Goal: Task Accomplishment & Management: Complete application form

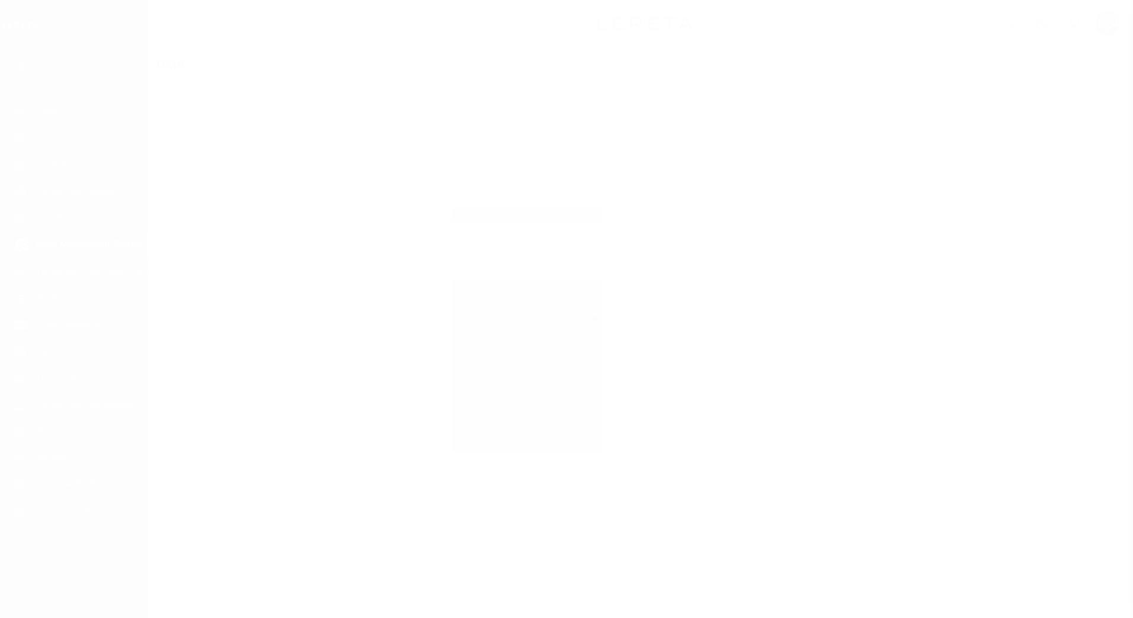
select select "200"
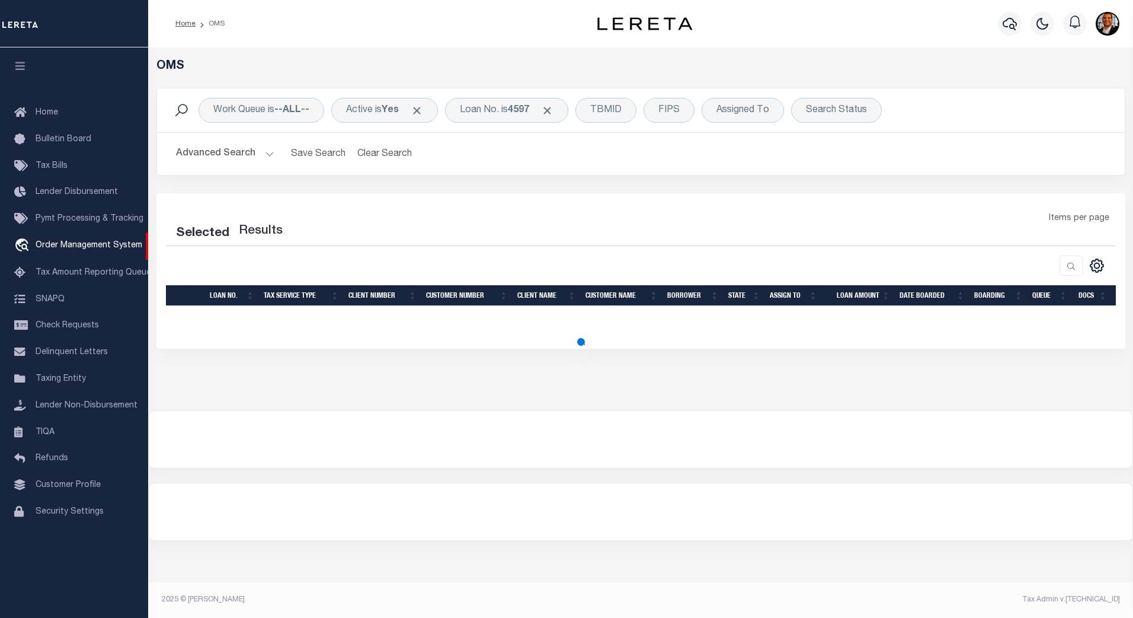
select select "200"
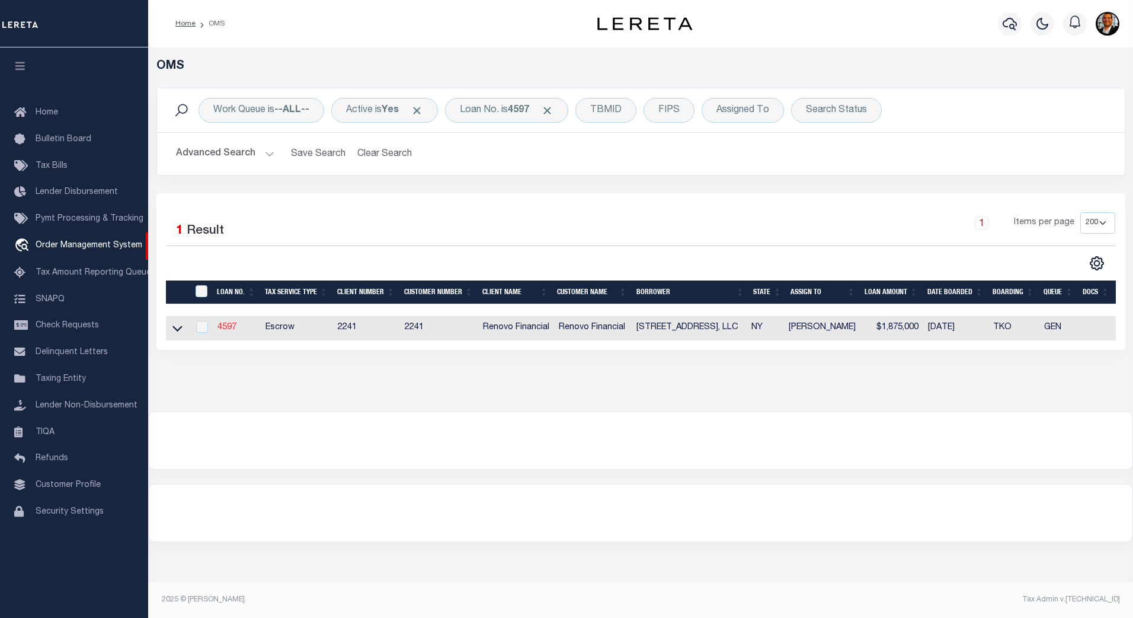
click at [222, 327] on link "4597" at bounding box center [227, 327] width 19 height 8
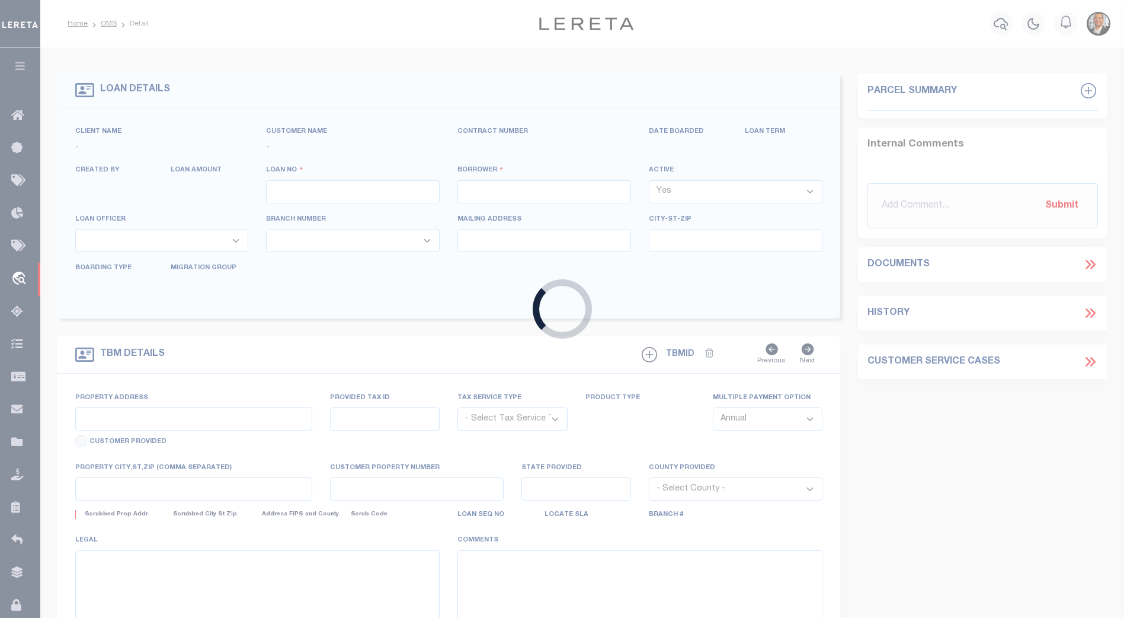
type input "4597"
type input "[STREET_ADDRESS], LLC"
select select
type input "[STREET_ADDRESS][PERSON_NAME]"
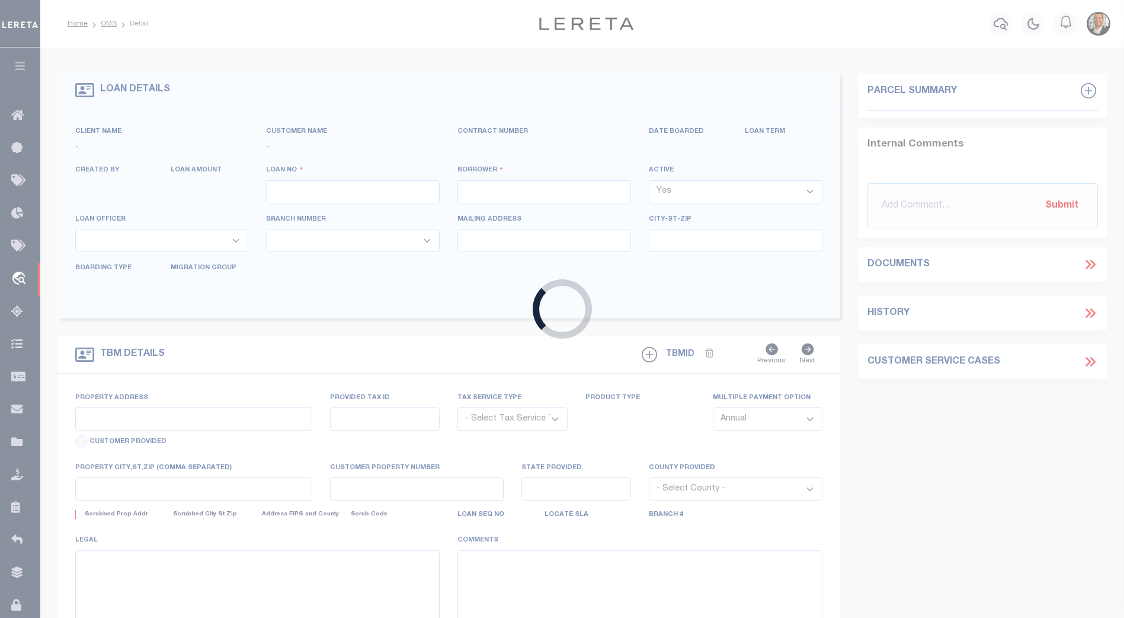
type input "[GEOGRAPHIC_DATA]"
select select "Escrow"
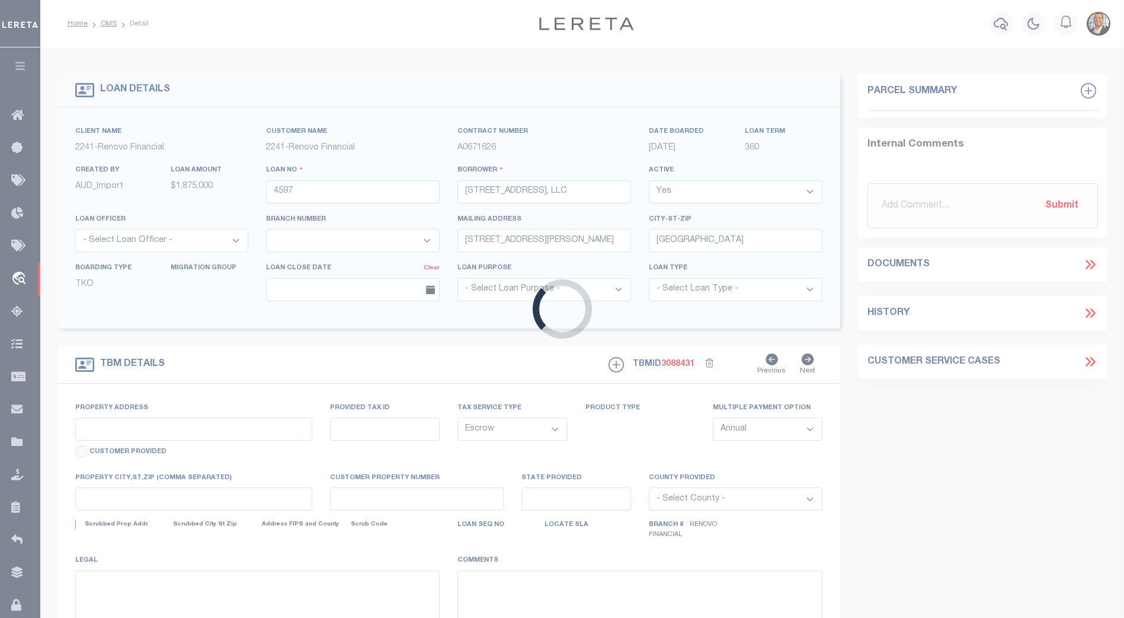
type input "[STREET_ADDRESS]"
type input "Section 59 Block 190 Lot 246"
type input "[GEOGRAPHIC_DATA]"
type input "a0k2L00001VJlU7"
type input "NY"
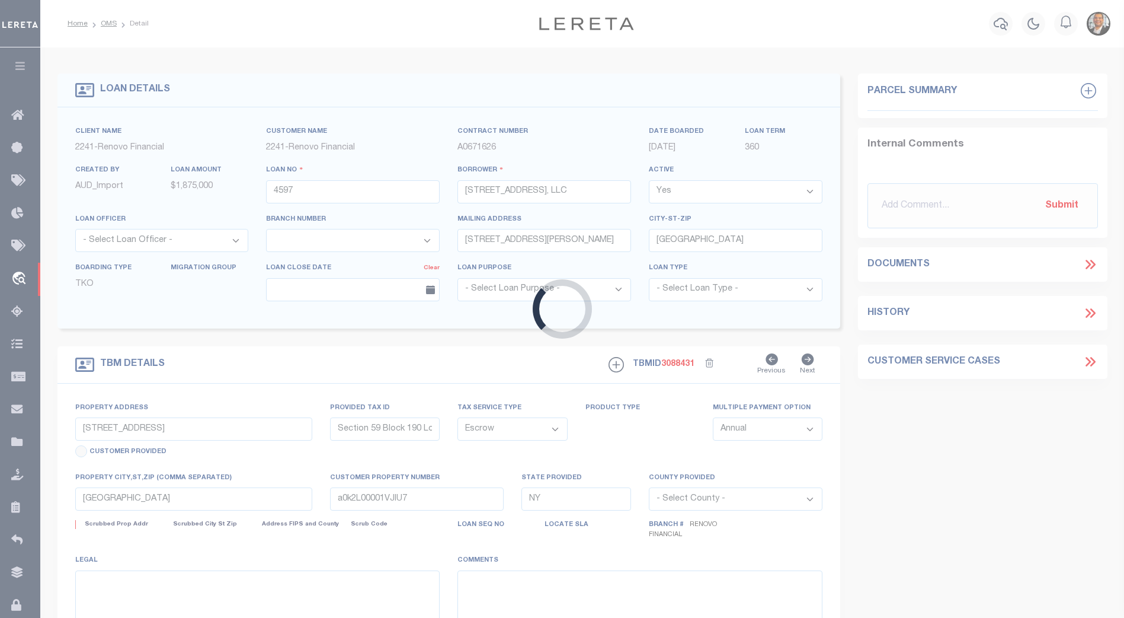
select select
select select "25066"
select select
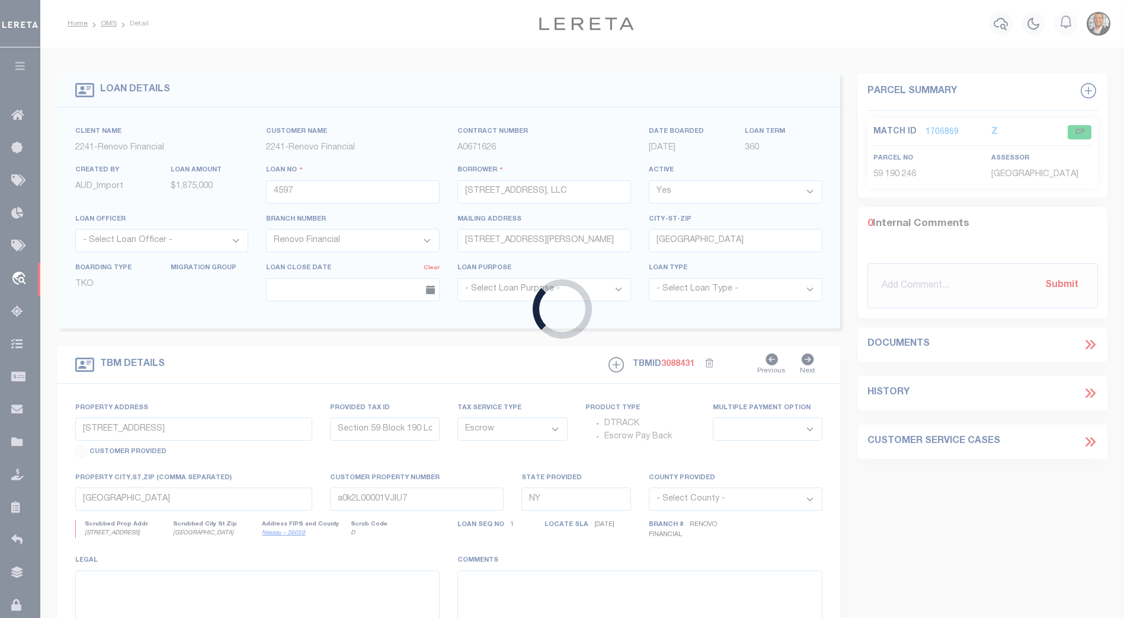
type input "176192"
type input "[PERSON_NAME]"
select select
type input "[DATE]"
select select "200"
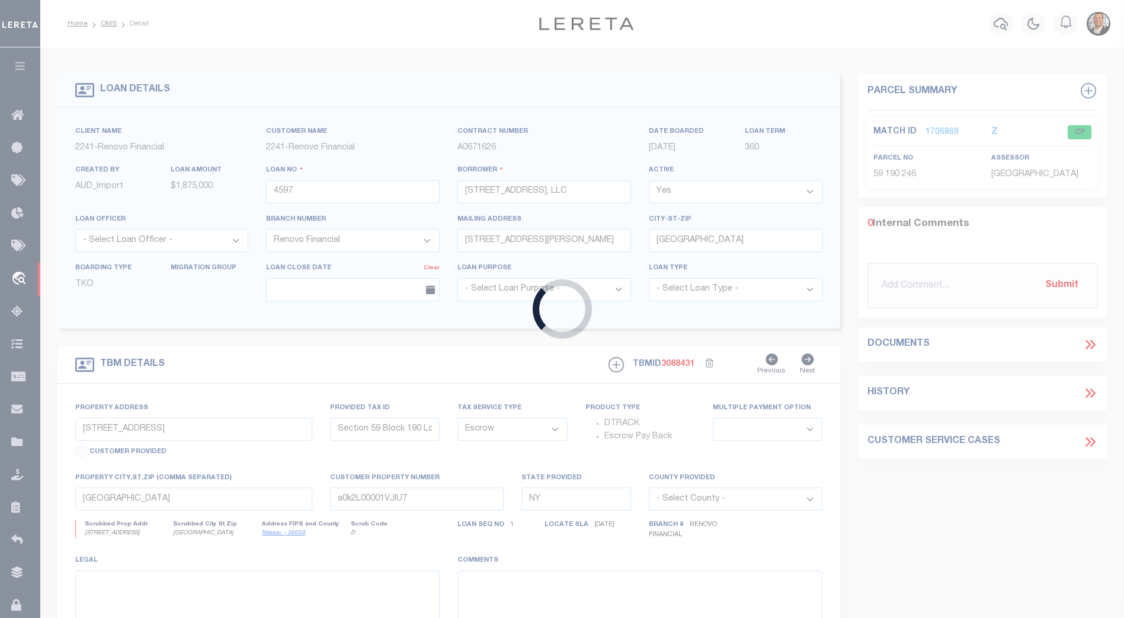
select select "10"
select select "NonEscrow"
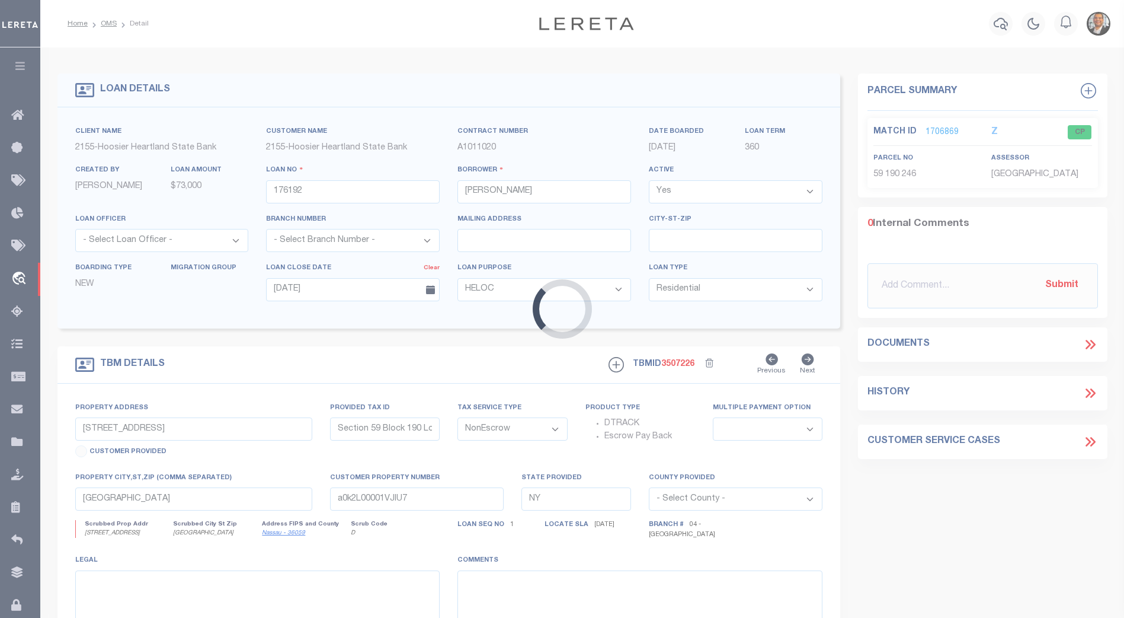
type input "[STREET_ADDRESS]"
select select
type input "NEW MARKET IN 47965-5022"
type input "54-11-36-444-011.000-031"
type input "IN"
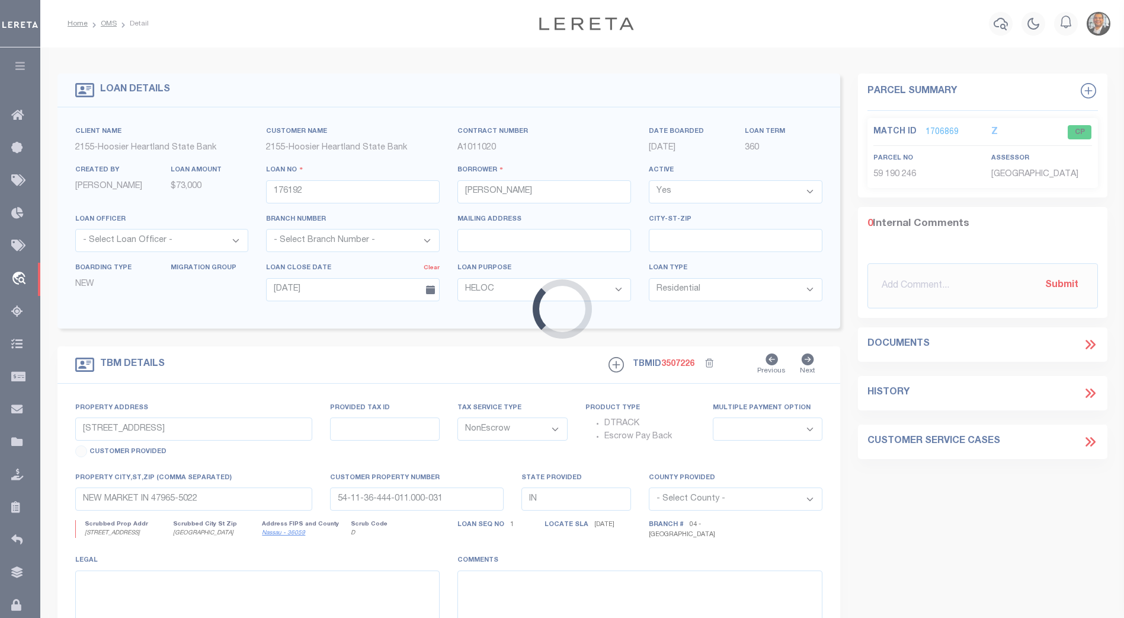
select select
select select "3668"
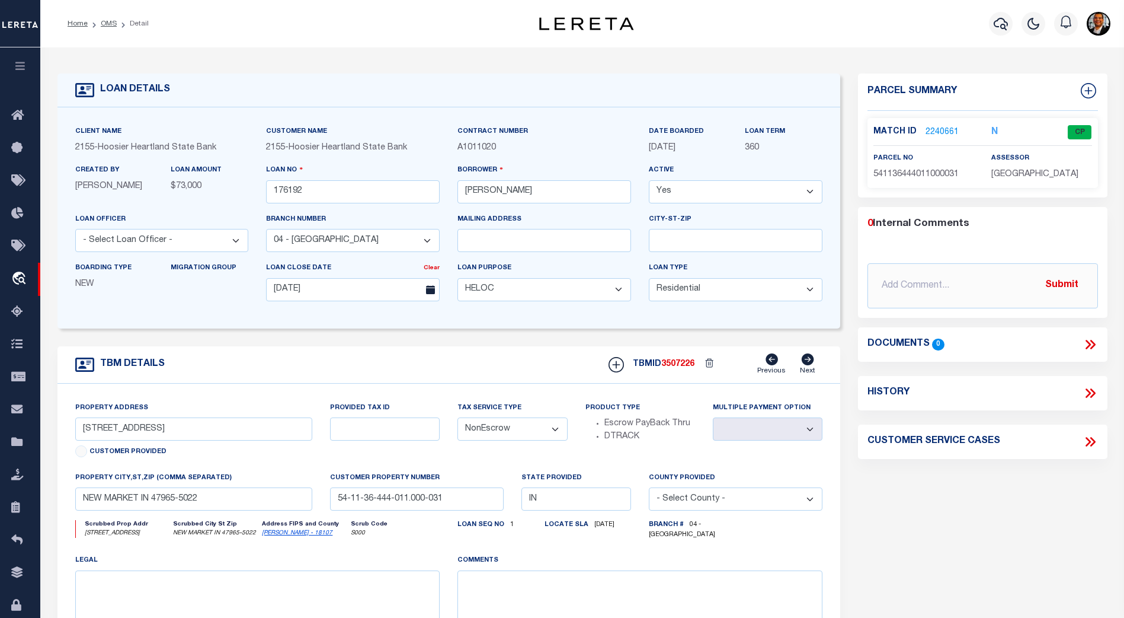
click at [942, 129] on link "2240661" at bounding box center [942, 132] width 33 height 12
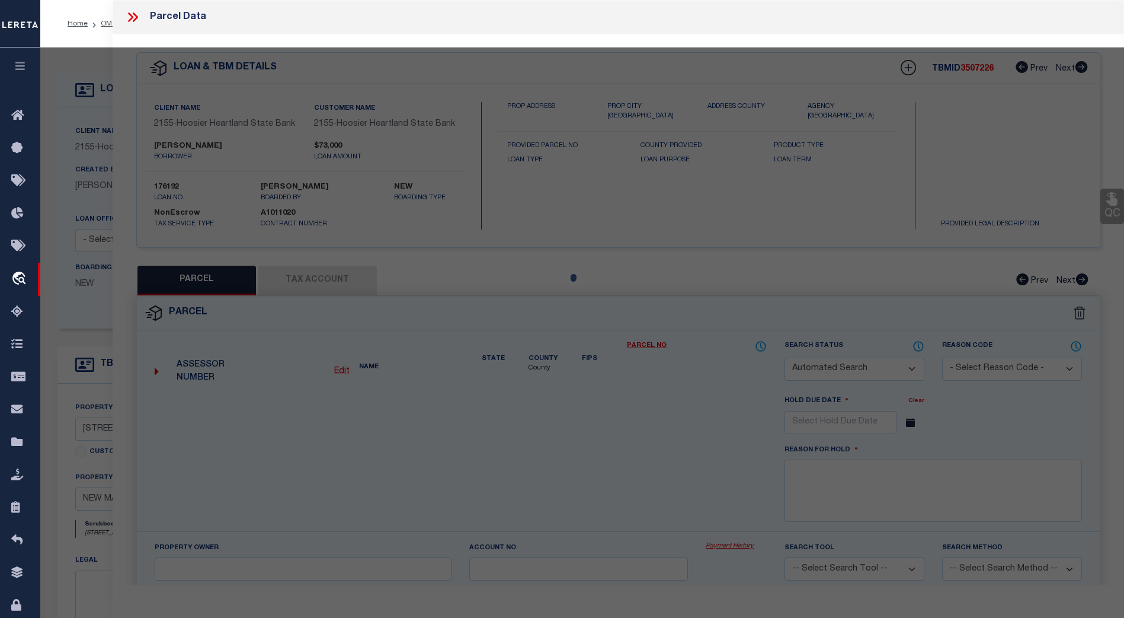
checkbox input "false"
select select "CP"
type input "[PERSON_NAME]"
select select "ATL"
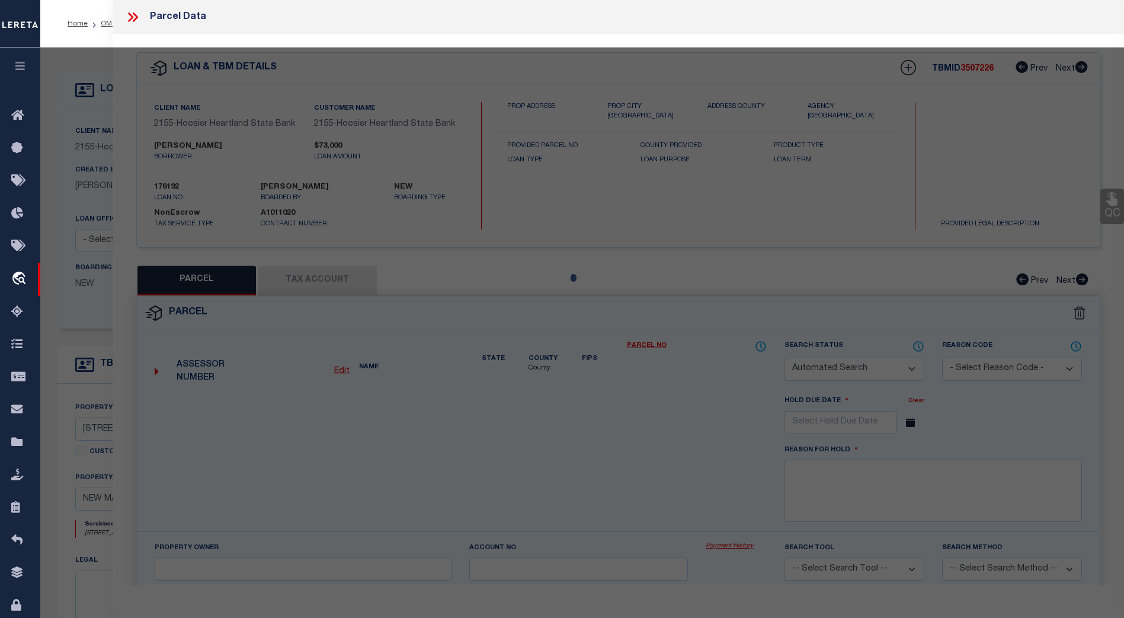
select select "ADD"
type input "[STREET_ADDRESS]"
checkbox input "false"
type input "NEW MARKET, IN 47965"
type textarea "LOT 25 [PERSON_NAME]"
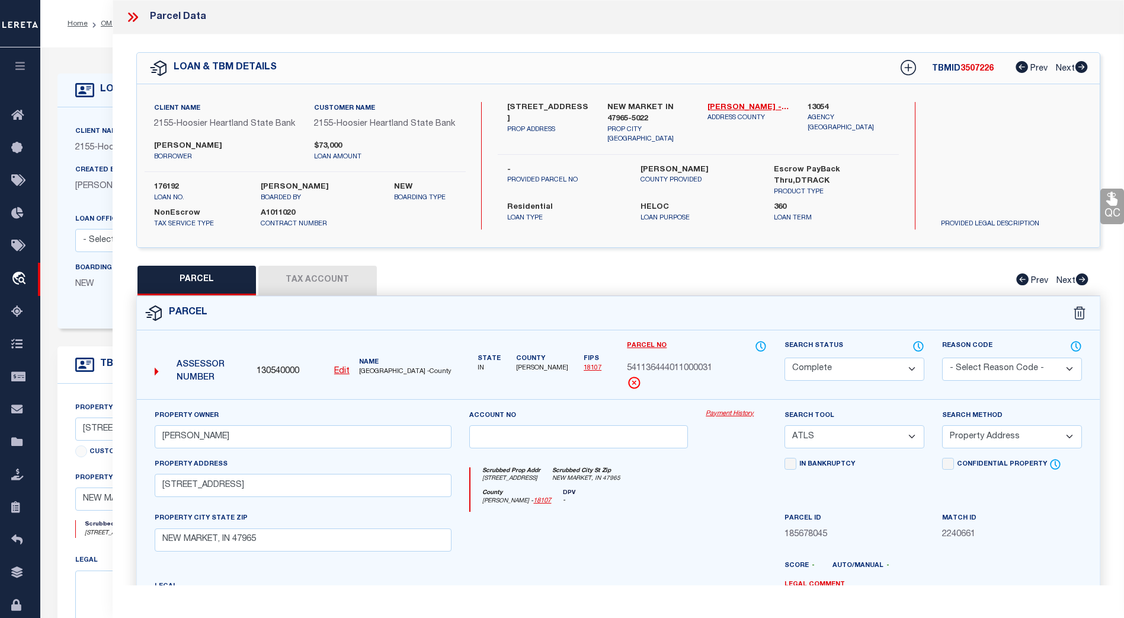
click at [135, 22] on icon at bounding box center [132, 16] width 15 height 15
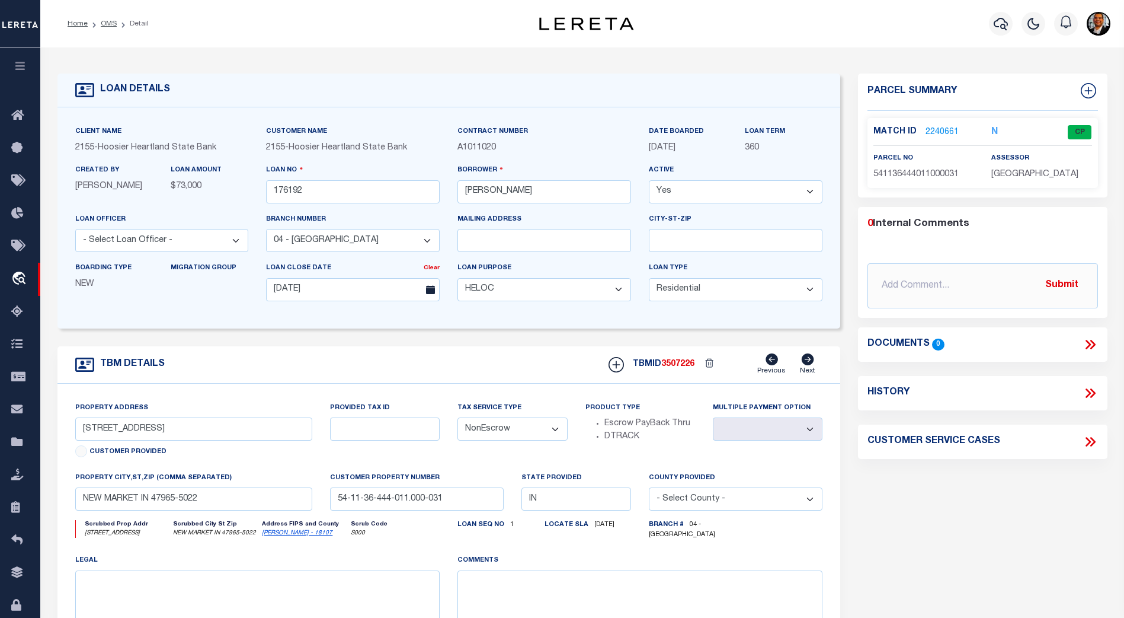
click at [941, 131] on link "2240661" at bounding box center [942, 132] width 33 height 12
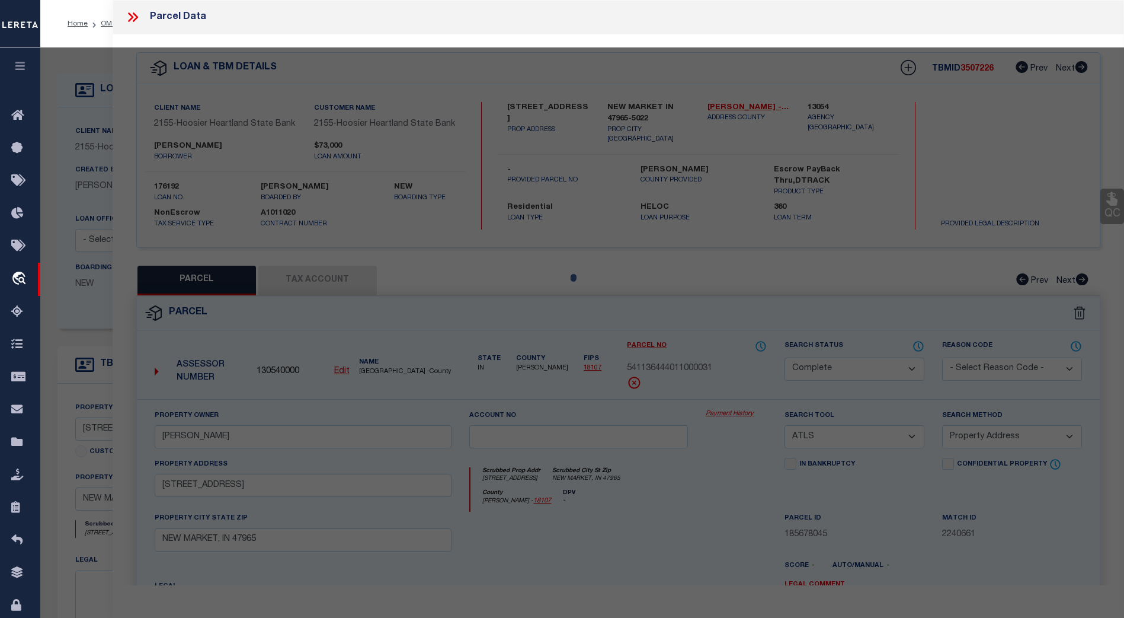
select select "AS"
select select
checkbox input "false"
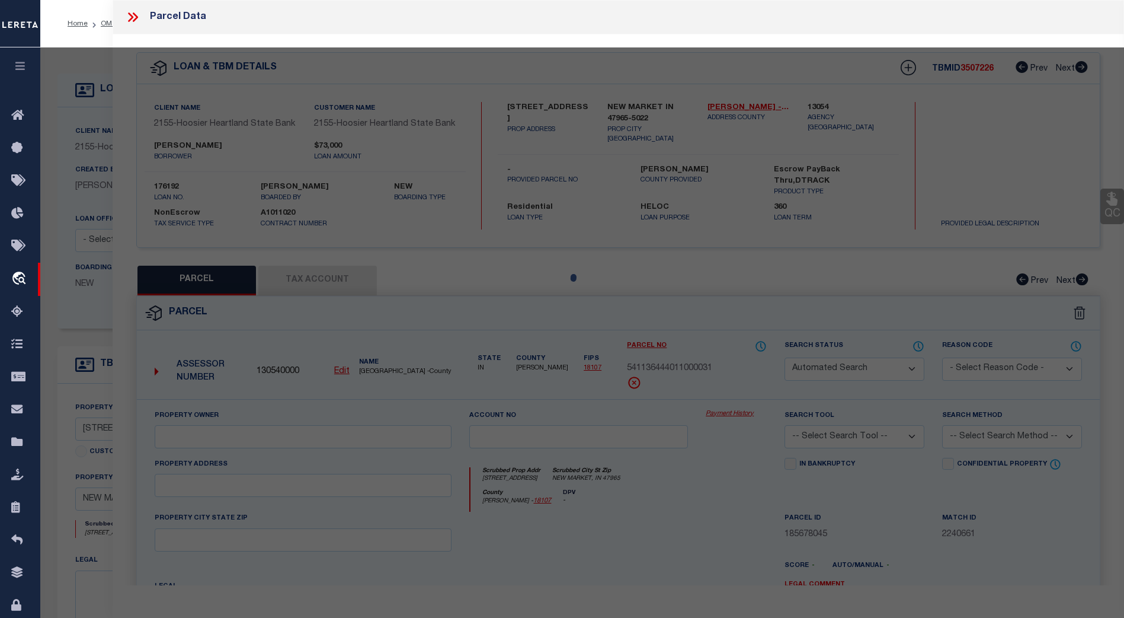
select select "CP"
type input "[PERSON_NAME]"
select select "ATL"
select select "ADD"
type input "[STREET_ADDRESS]"
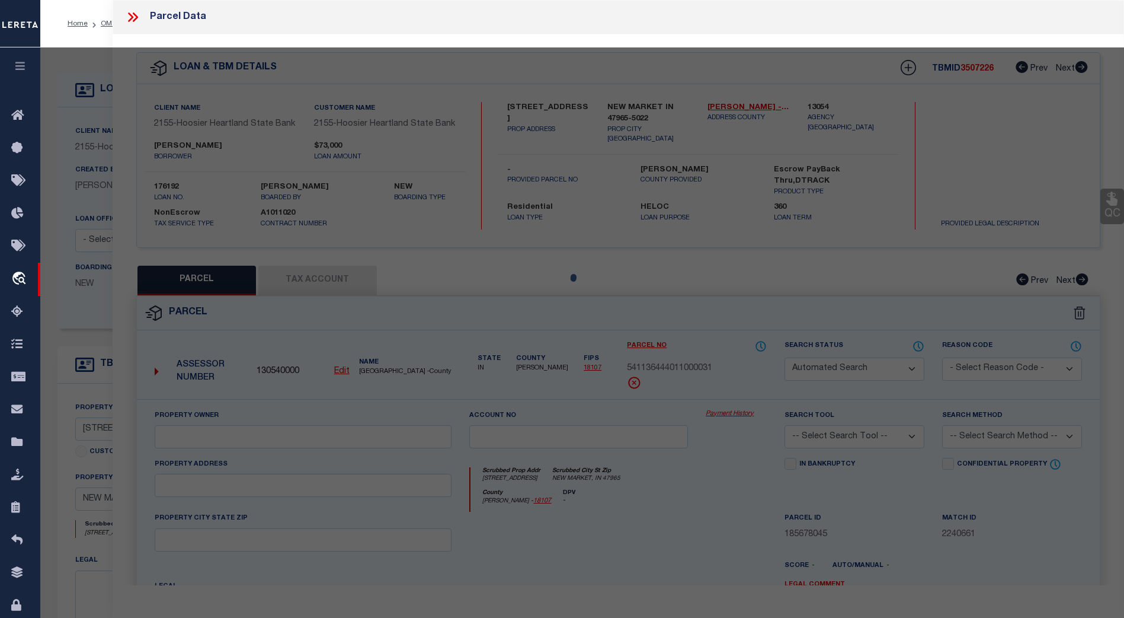
checkbox input "false"
type input "NEW MARKET, IN 47965"
type textarea "LOT 25 [PERSON_NAME]"
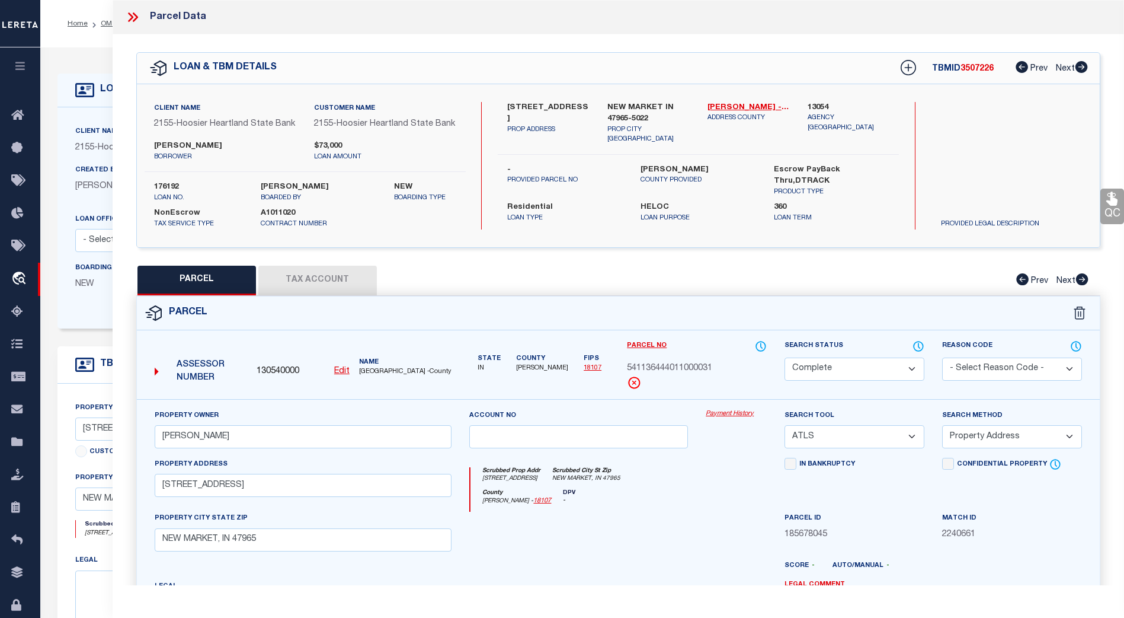
click at [133, 17] on icon at bounding box center [130, 16] width 5 height 9
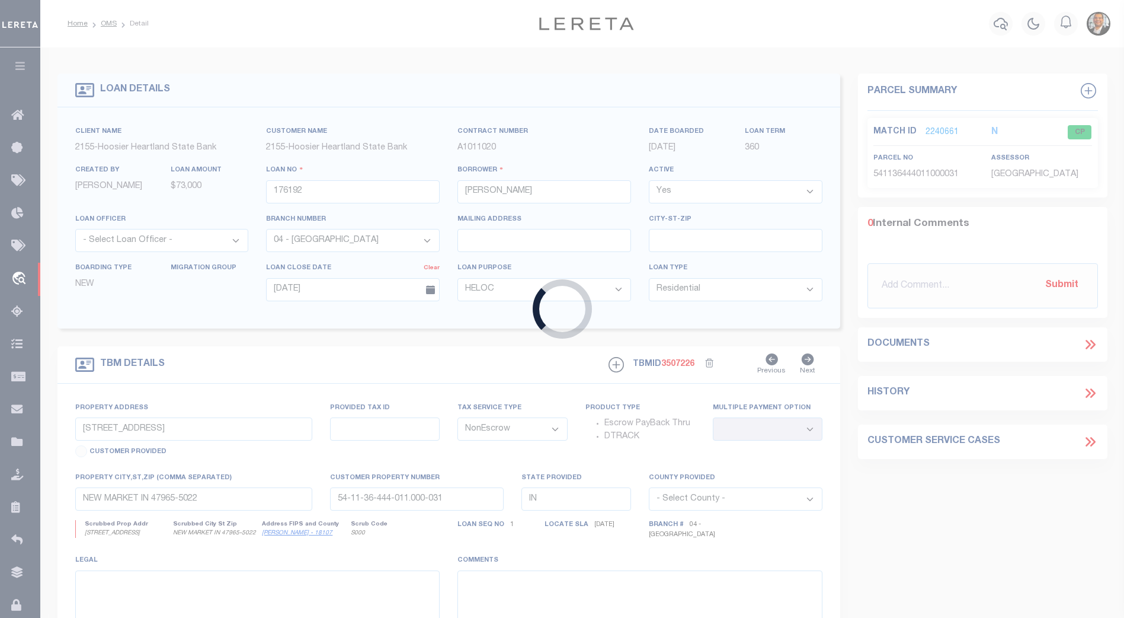
type input "3604250019361"
type input "[PERSON_NAME]"
select select
type input "[STREET_ADDRESS]"
type input "[GEOGRAPHIC_DATA]"
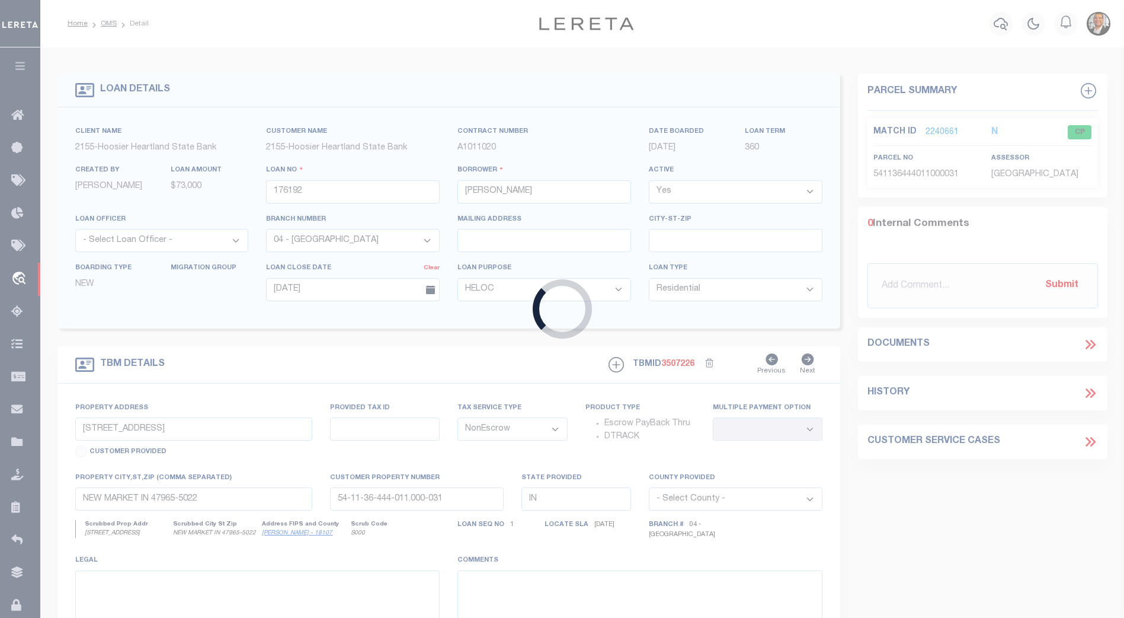
type input "[DATE]"
select select
select select "20"
type input "[STREET_ADDRESS]"
type input "00RRG16610"
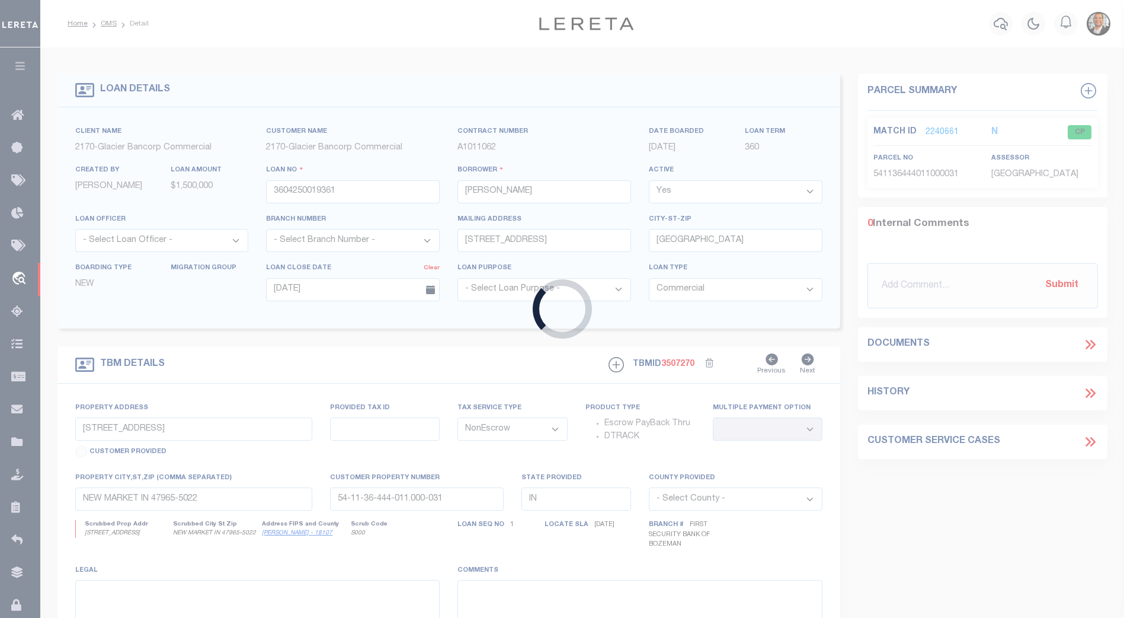
select select
type input "[GEOGRAPHIC_DATA]"
type input "MT"
select select
type textarea "Lot 8 in Block 16 of the Townsite of [GEOGRAPHIC_DATA], [GEOGRAPHIC_DATA], [US_…"
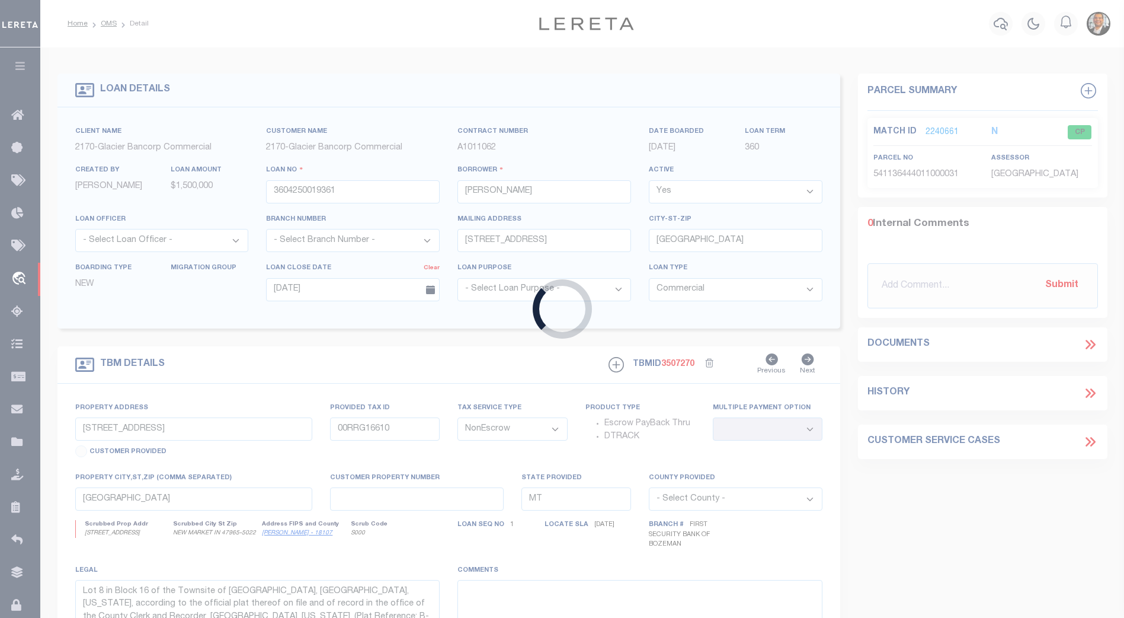
select select "4574"
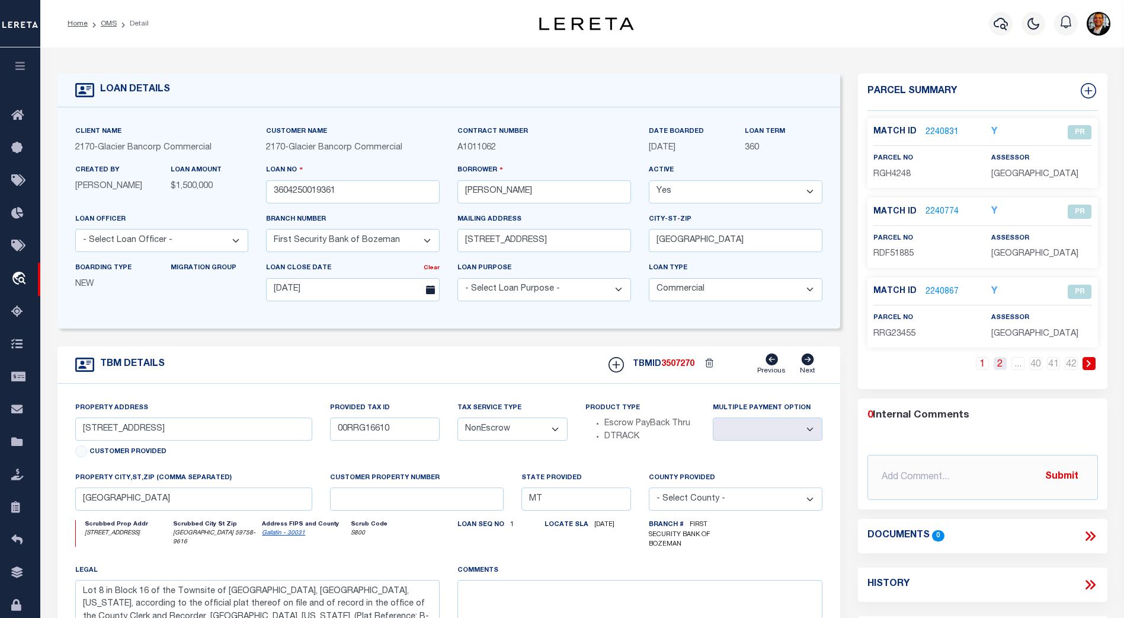
click at [1002, 364] on link "2" at bounding box center [1000, 363] width 13 height 13
click at [1001, 364] on link "3" at bounding box center [1000, 363] width 13 height 13
click at [1000, 365] on link "4" at bounding box center [1000, 363] width 13 height 13
click at [999, 364] on link "5" at bounding box center [1000, 363] width 13 height 13
click at [935, 129] on link "2240750" at bounding box center [942, 132] width 33 height 12
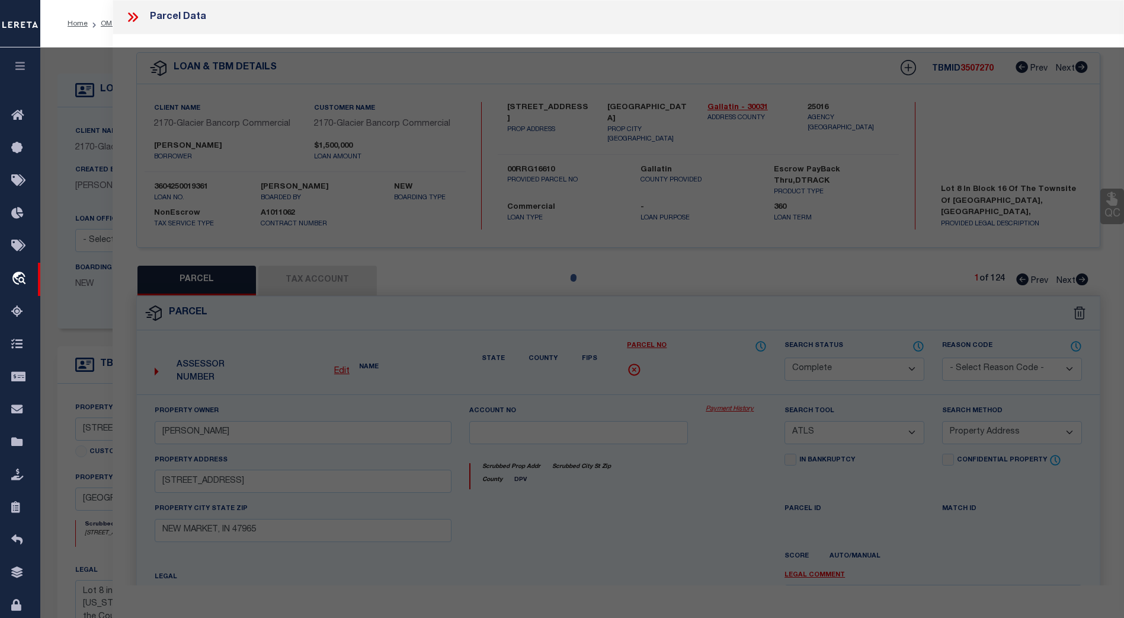
select select "AS"
select select
checkbox input "false"
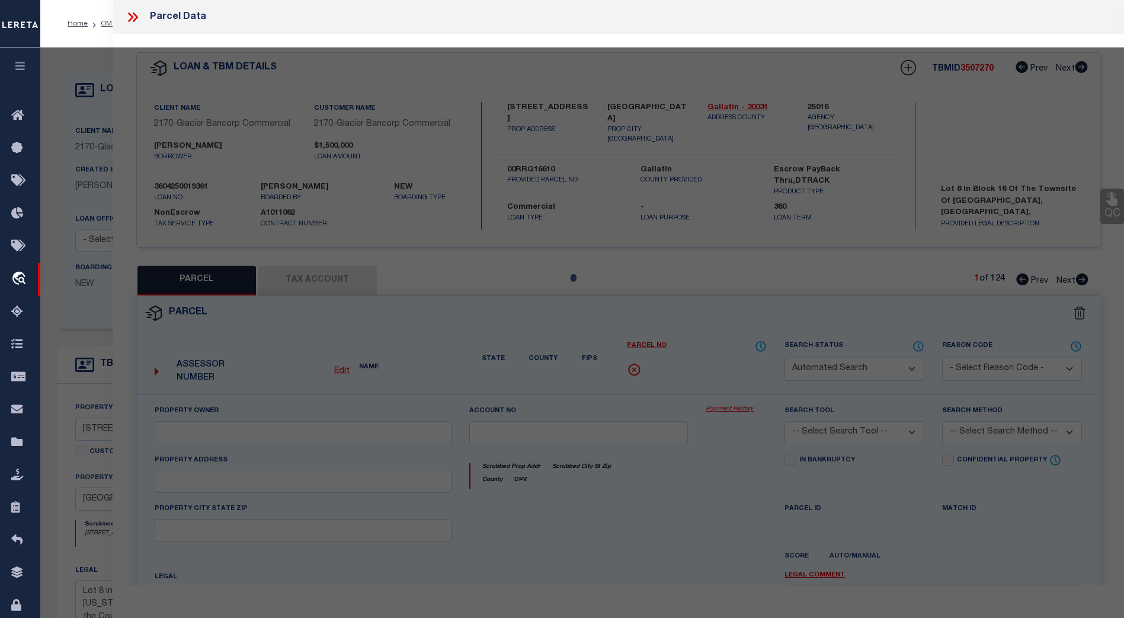
select select "PR"
select select "PRO"
select select "ADD"
checkbox input "false"
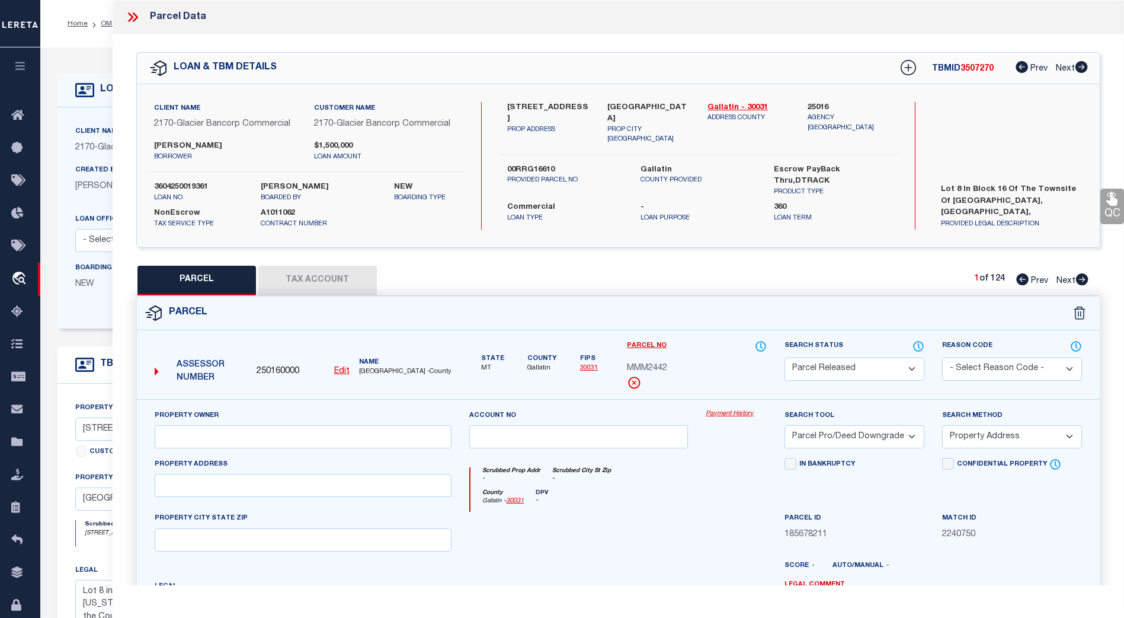
click at [1066, 280] on span "Next" at bounding box center [1066, 281] width 19 height 8
select select "AS"
select select
checkbox input "false"
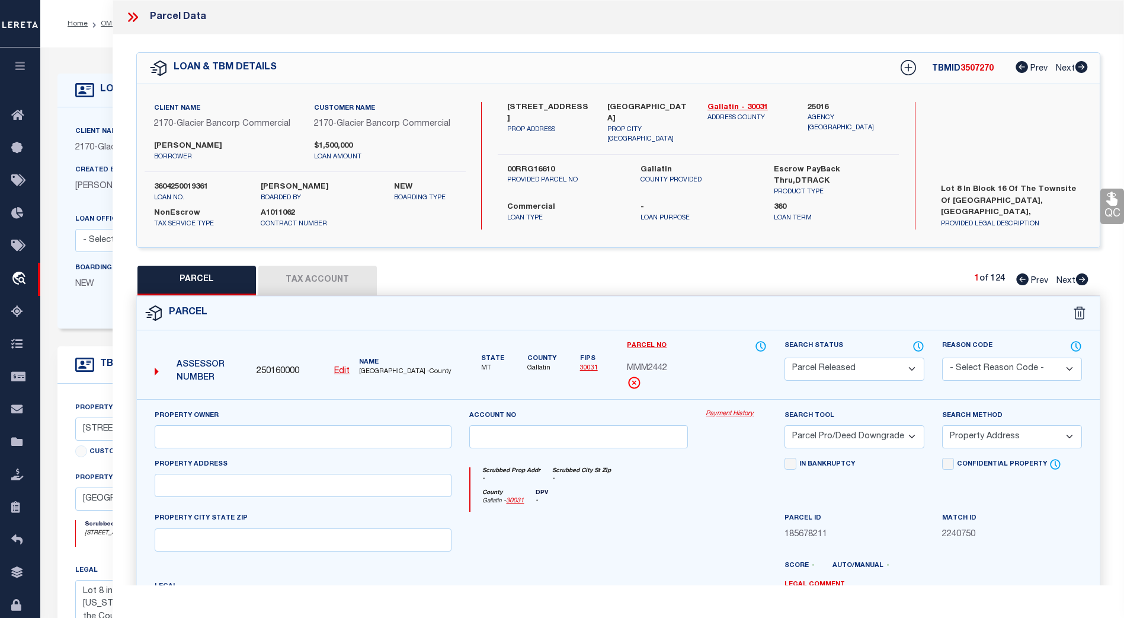
checkbox input "false"
select select "PR"
type input "[PERSON_NAME]"
select select "PRO"
select select "ADD"
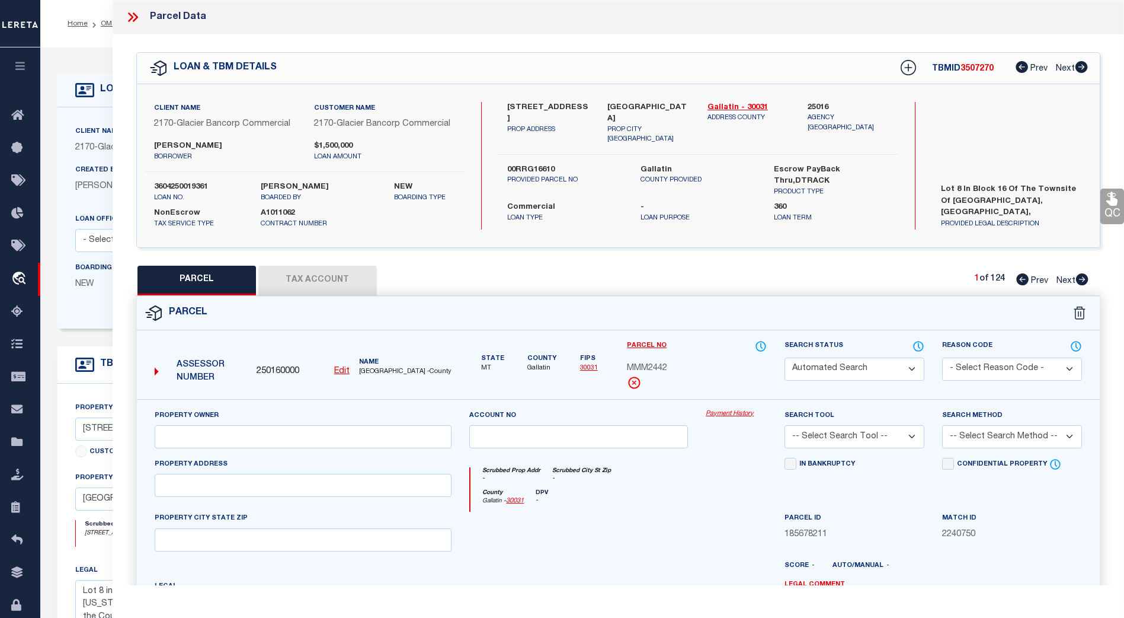
type input "[STREET_ADDRESS][PERSON_NAME]"
checkbox input "false"
type input "BELGRADE MT 59714"
type textarea "S34, T02 N, R04 E, IMPS ONLY ON TRACT 1 COS 689 (LAND ON RDF854)"
click at [1066, 280] on span "Next" at bounding box center [1066, 281] width 19 height 8
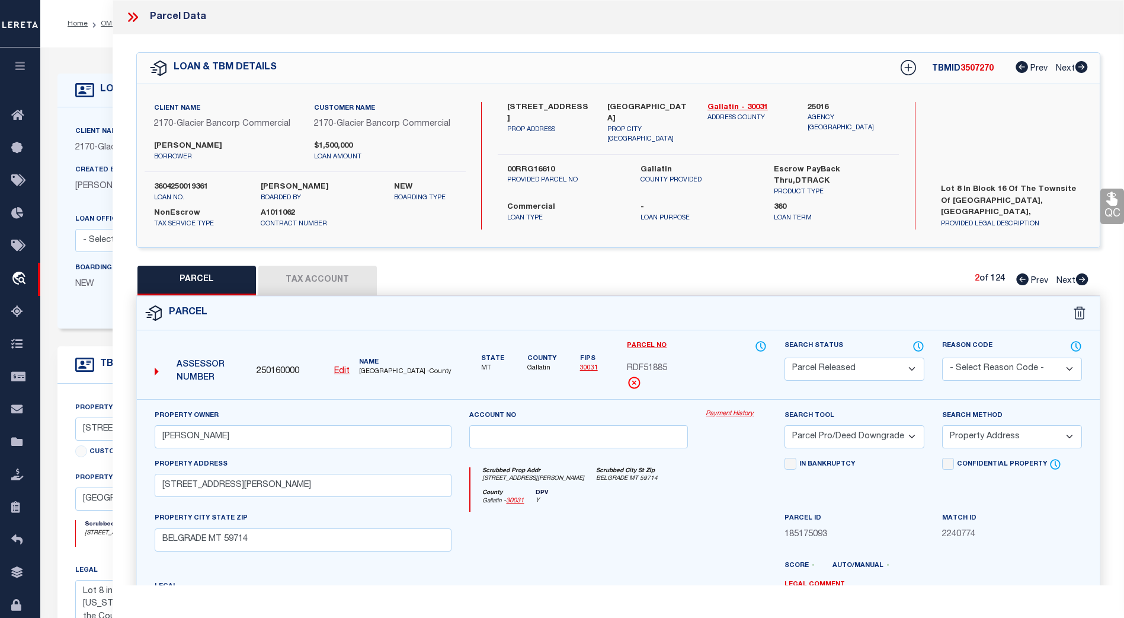
select select "AS"
select select
checkbox input "false"
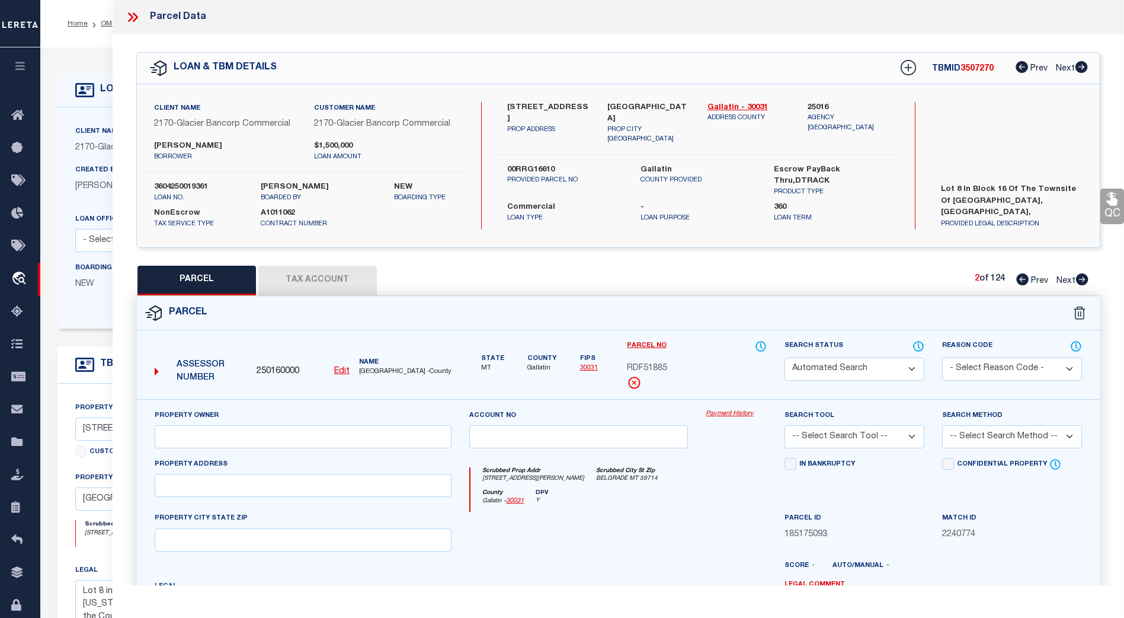
select select "PR"
type input "[PERSON_NAME] & [PERSON_NAME]"
select select "PRO"
select select "ADD"
type input "[STREET_ADDRESS]"
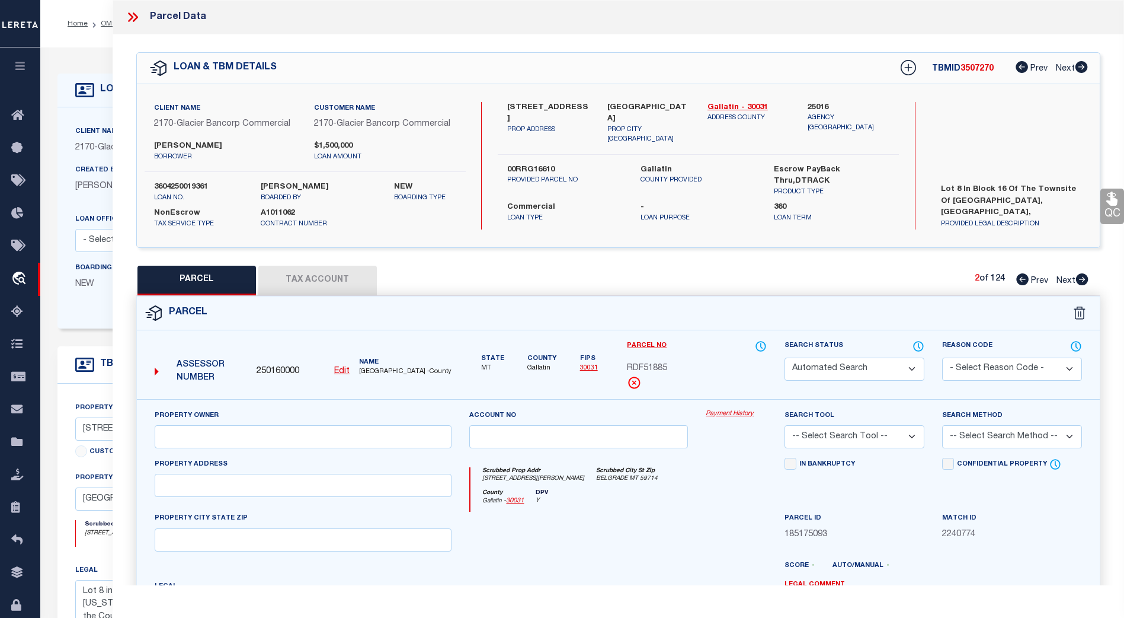
checkbox input "false"
type textarea "MADISON ADD, S27, T13 S, R05 E, Lot 6A, ACRES 0.417, PLAT J-120-A"
click at [1066, 280] on span "Next" at bounding box center [1066, 281] width 19 height 8
select select "AS"
select select
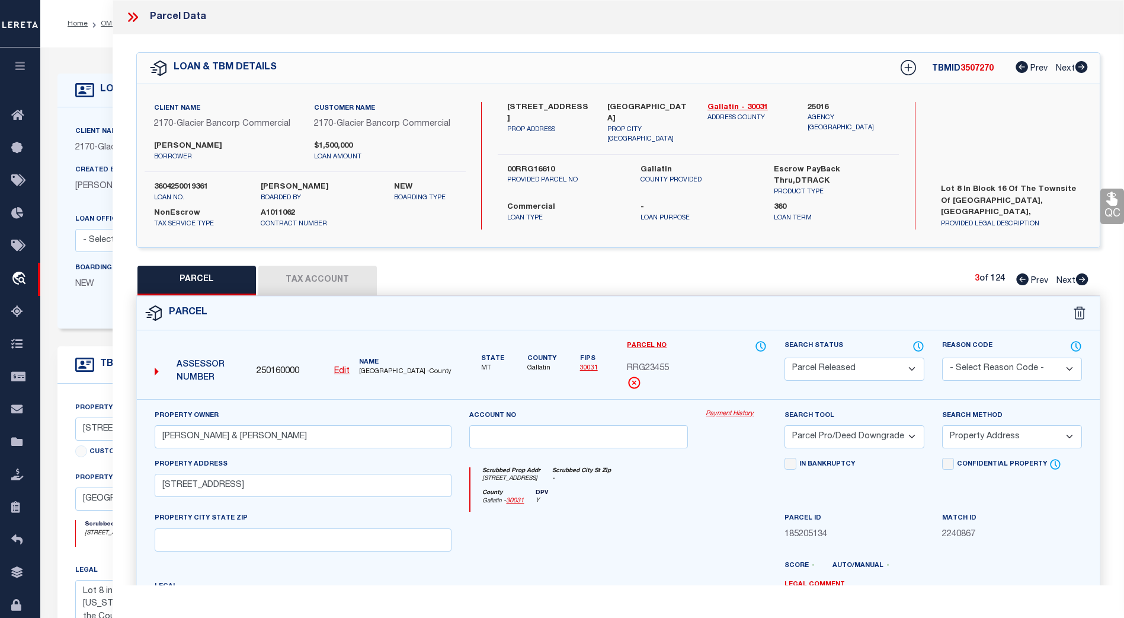
select select
checkbox input "false"
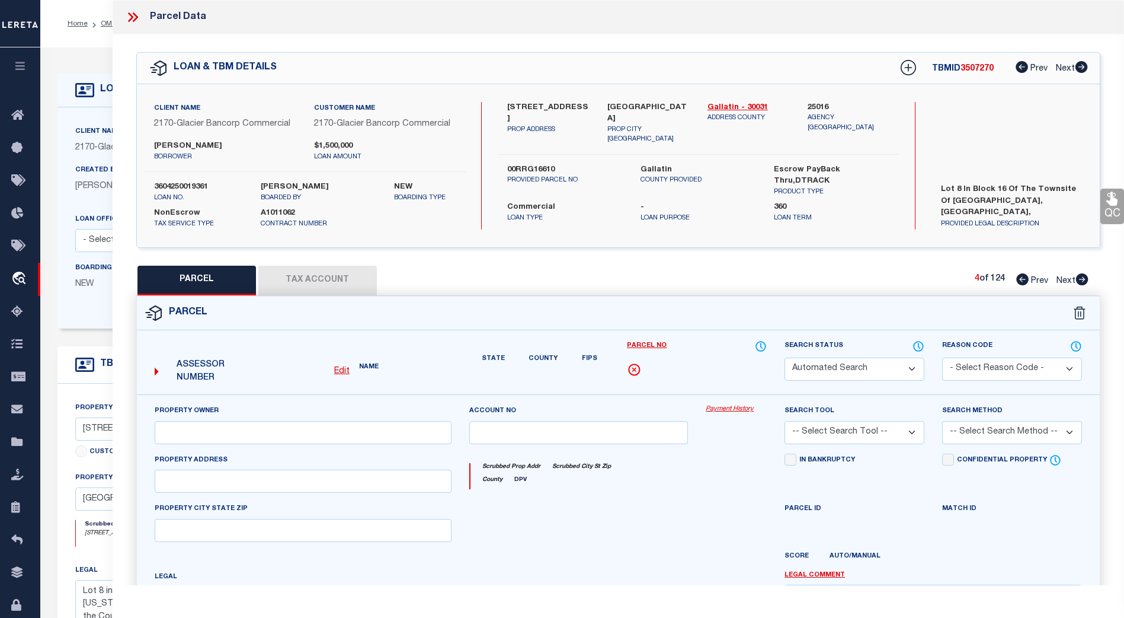
select select "PR"
type input "[PERSON_NAME] & [PERSON_NAME]"
type input "06-0903-10-1-01-03-0000"
select select "PRO"
select select "ADD"
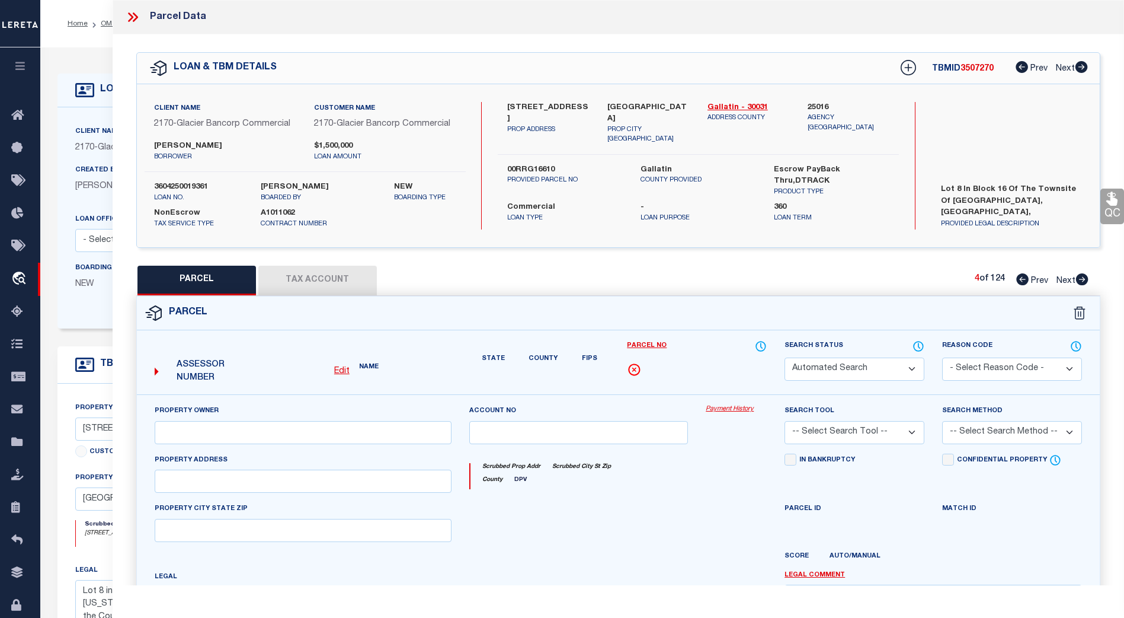
type input "1260/1270/[STREET_ADDRESS]"
checkbox input "false"
type input "MT"
type textarea "MINOR SUB 39B, S10, T01 S, R04 E, Lot 2, ACRES 25.62"
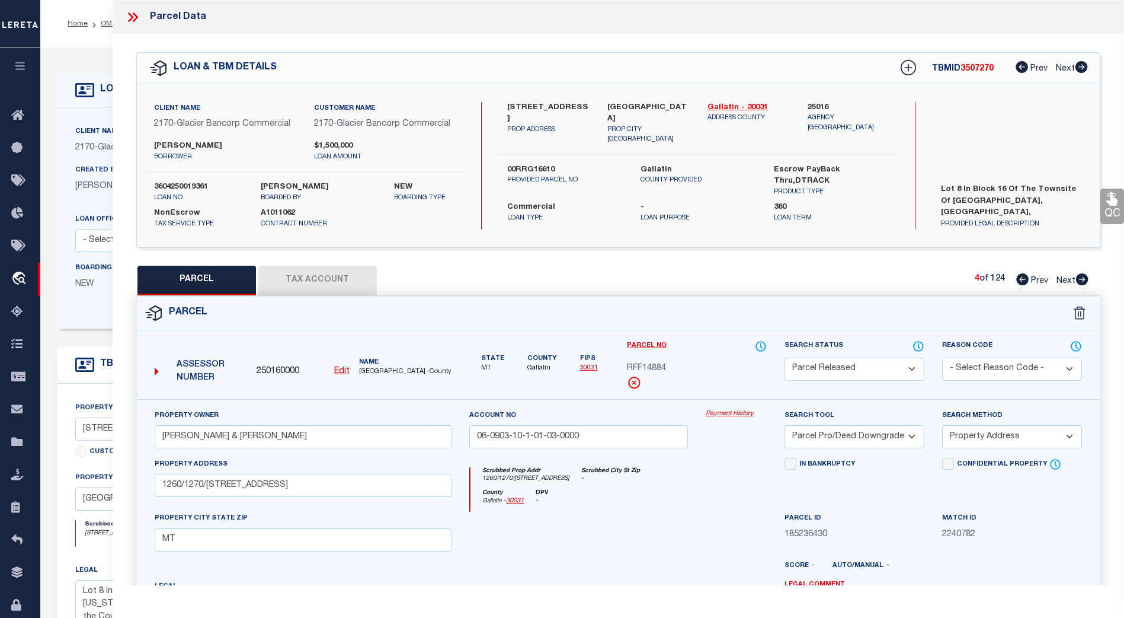
click at [1066, 280] on span "Next" at bounding box center [1066, 281] width 19 height 8
select select "AS"
select select
checkbox input "false"
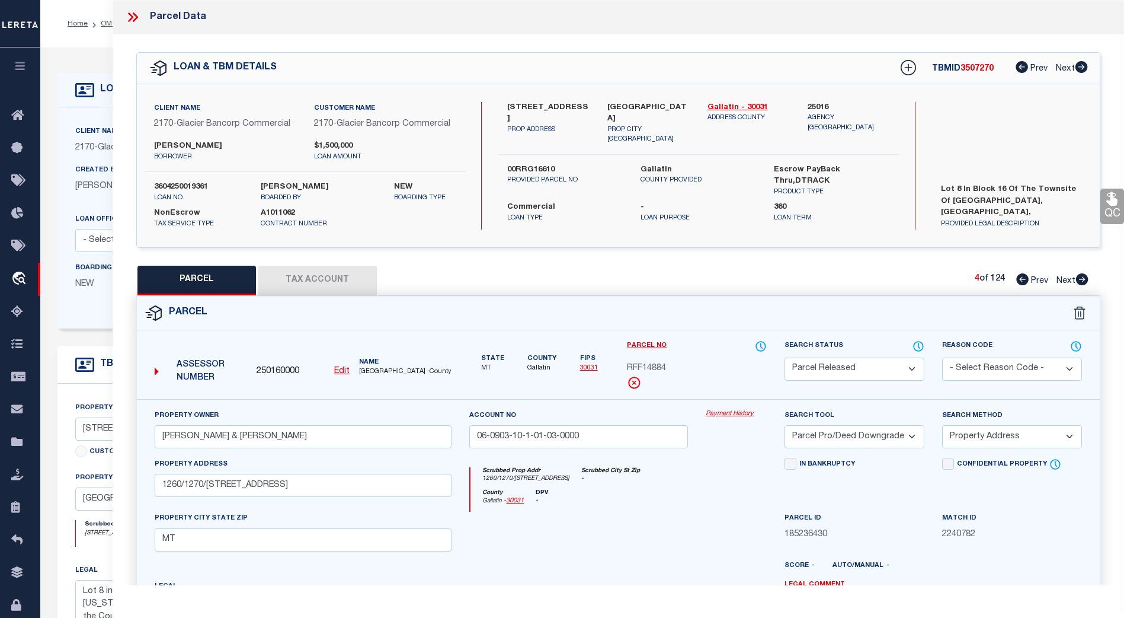
checkbox input "false"
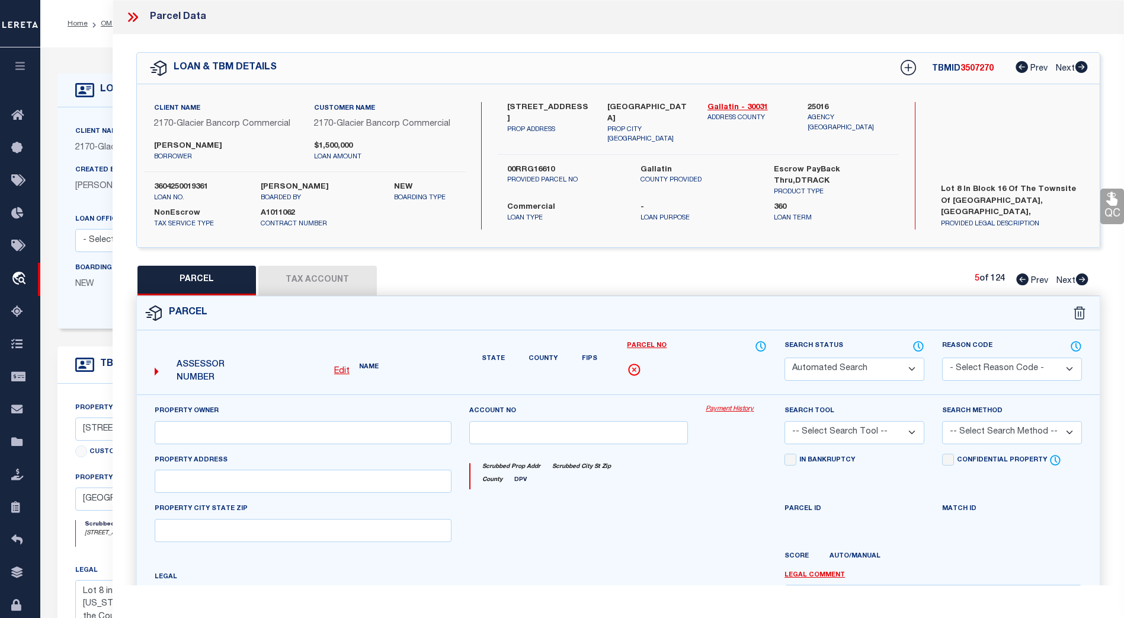
select select "PR"
type input "[PERSON_NAME] DIA"
select select "PRO"
select select "ADD"
type input "1931C SOUTHBRIDGE DR"
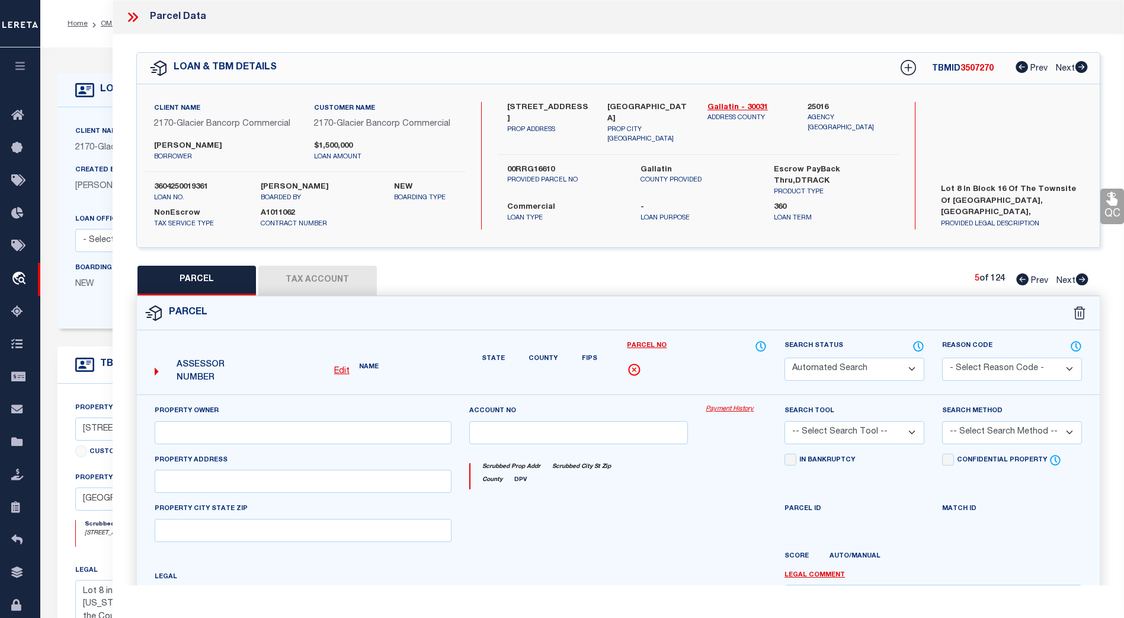
checkbox input "false"
type input "BOZEMAN MT 59715"
type textarea "[PERSON_NAME], S23, T02 S, R05 E, UNIT 1931C"
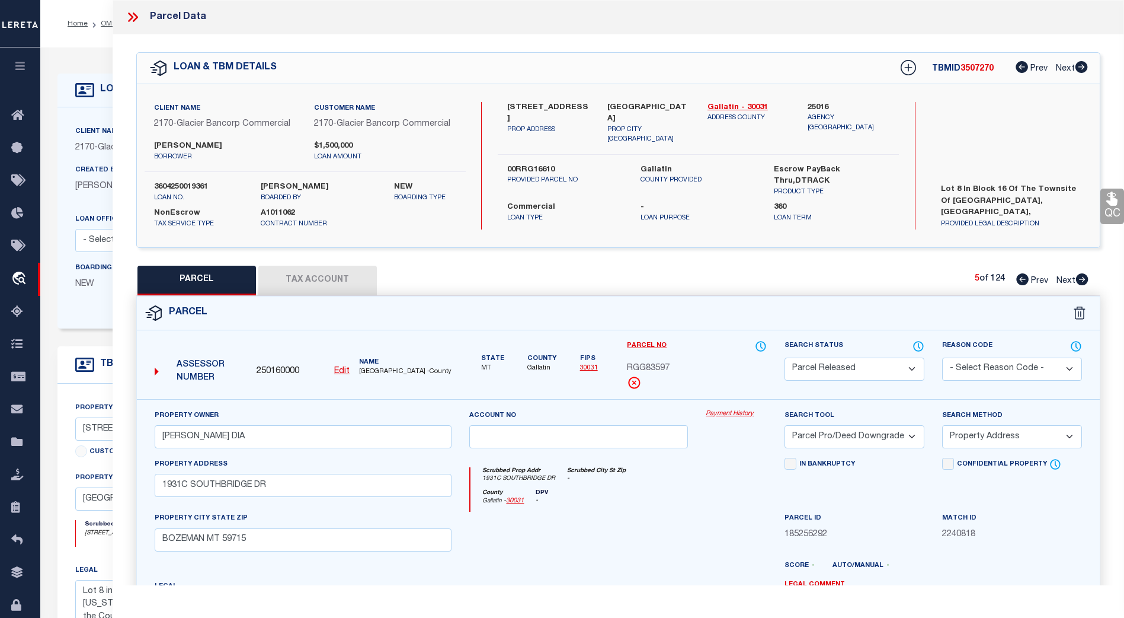
click at [1066, 280] on span "Next" at bounding box center [1066, 281] width 19 height 8
select select "AS"
select select
checkbox input "false"
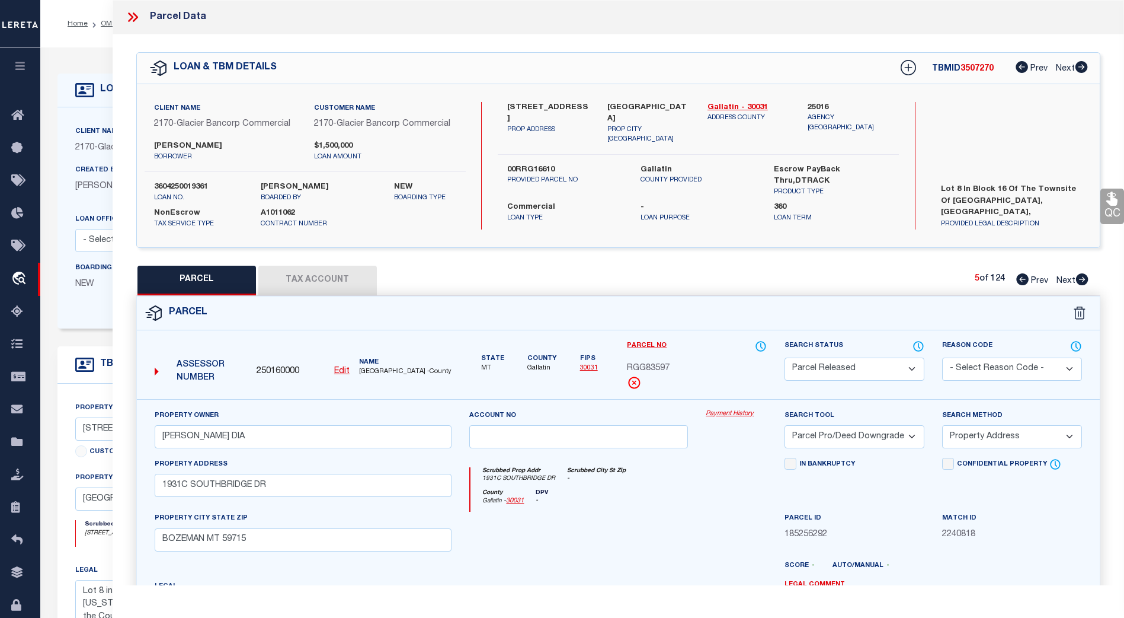
checkbox input "false"
select select "PR"
type input "[PERSON_NAME] [PERSON_NAME] & [PERSON_NAME]"
select select "PRO"
select select "ADD"
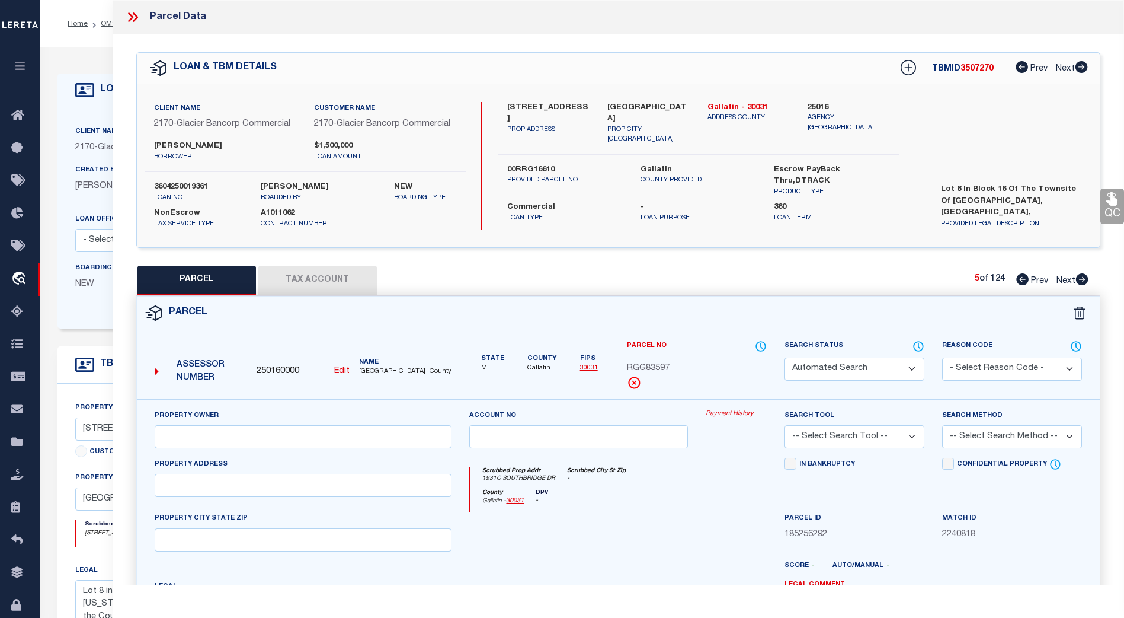
type input "[STREET_ADDRESS]"
type input "GALLATIN GATEWAY MT 59730"
type textarea "S15, T03 S, R04 E, C.O.S. 2951, PARCEL 1, ACRES 2.52"
click at [133, 18] on icon at bounding box center [130, 16] width 5 height 9
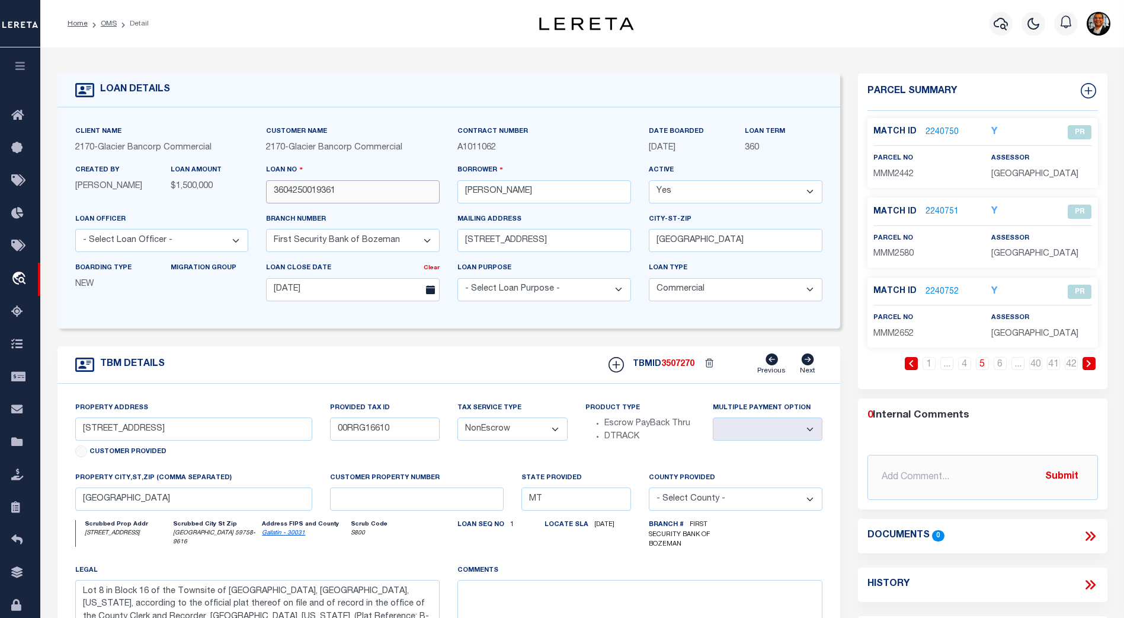
drag, startPoint x: 343, startPoint y: 192, endPoint x: 244, endPoint y: 187, distance: 99.1
click at [244, 187] on div "Client Name 2170 - Glacier Bancorp Commercial Customer Name 2170 - Glacier Banc…" at bounding box center [449, 217] width 766 height 185
click at [103, 24] on link "OMS" at bounding box center [109, 23] width 16 height 7
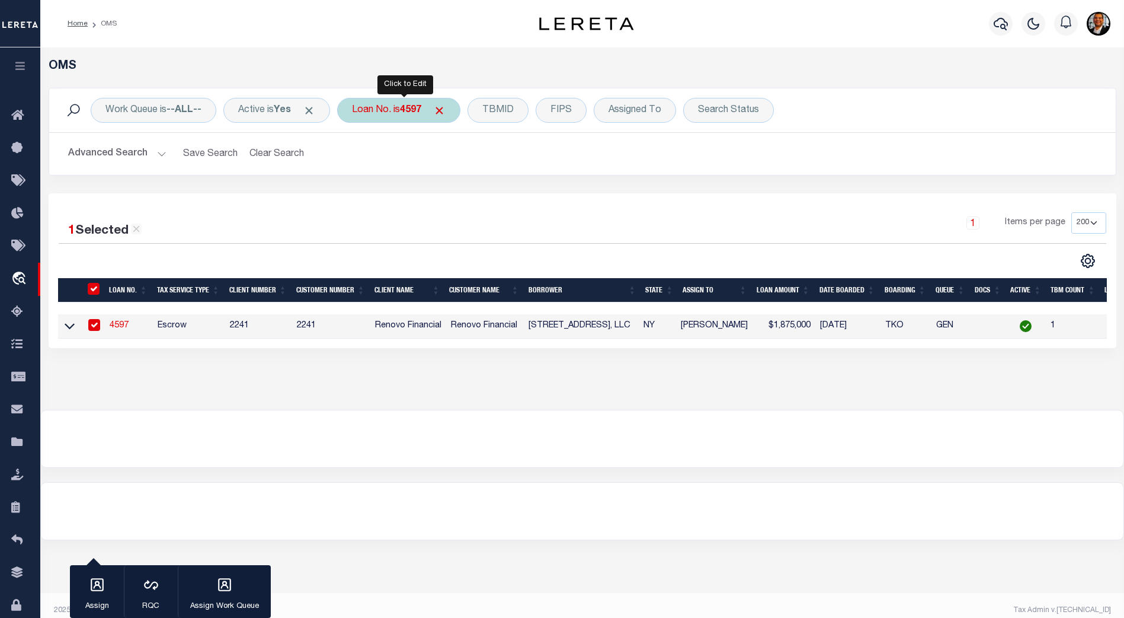
click at [421, 115] on b "4597" at bounding box center [410, 109] width 21 height 9
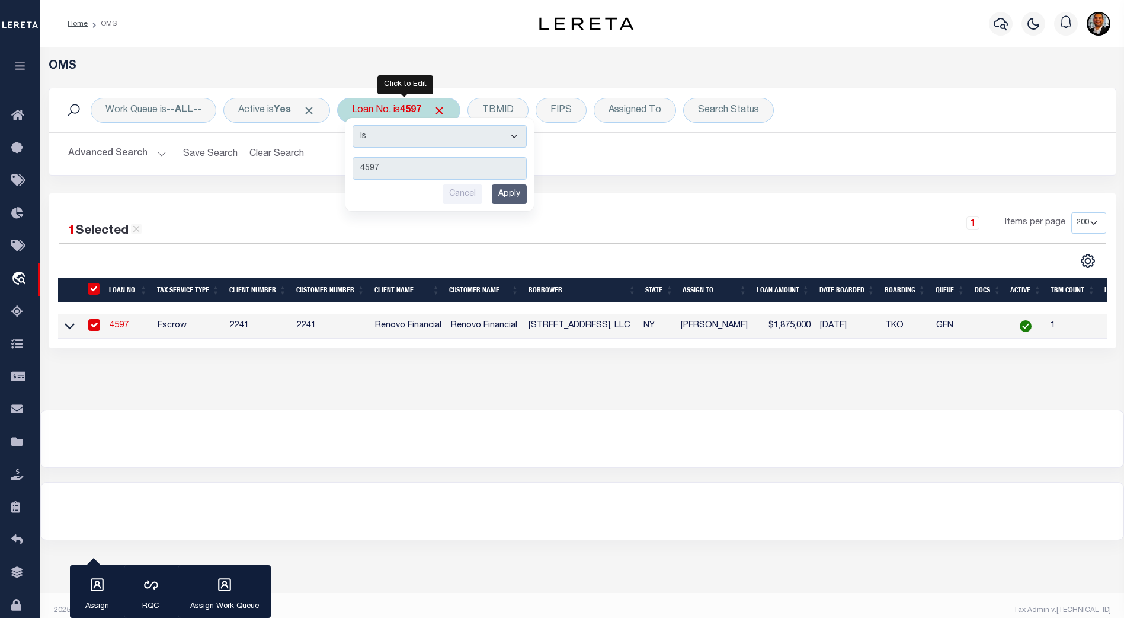
click at [421, 169] on input "4597" at bounding box center [440, 168] width 174 height 23
type input "3604250019361"
click at [520, 189] on input "Apply" at bounding box center [509, 194] width 35 height 20
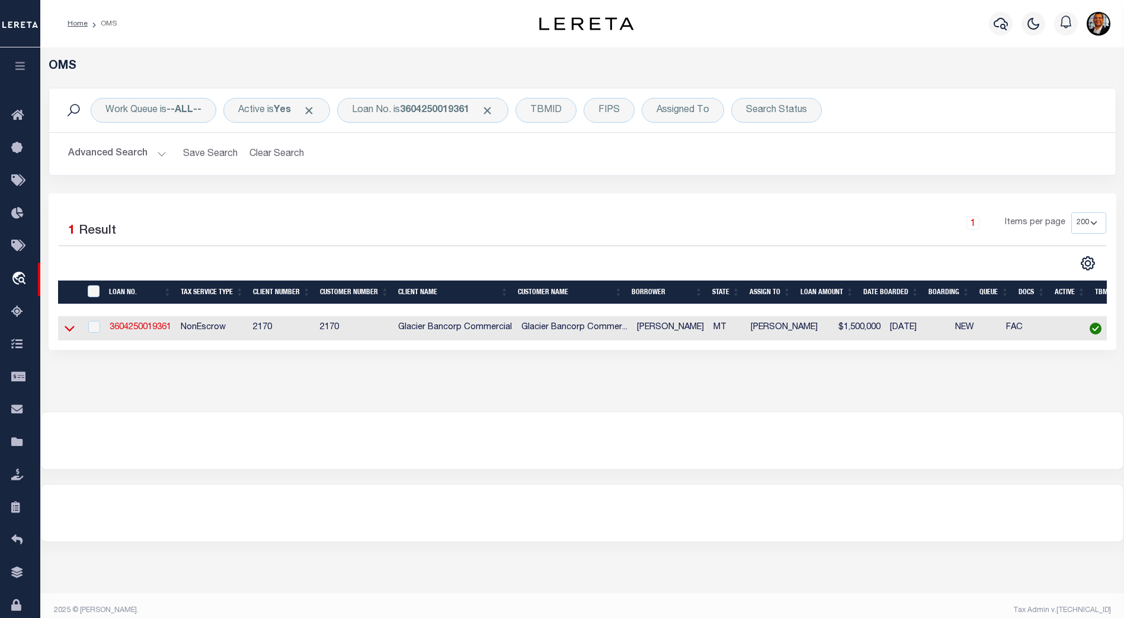
click at [70, 329] on icon at bounding box center [70, 328] width 10 height 12
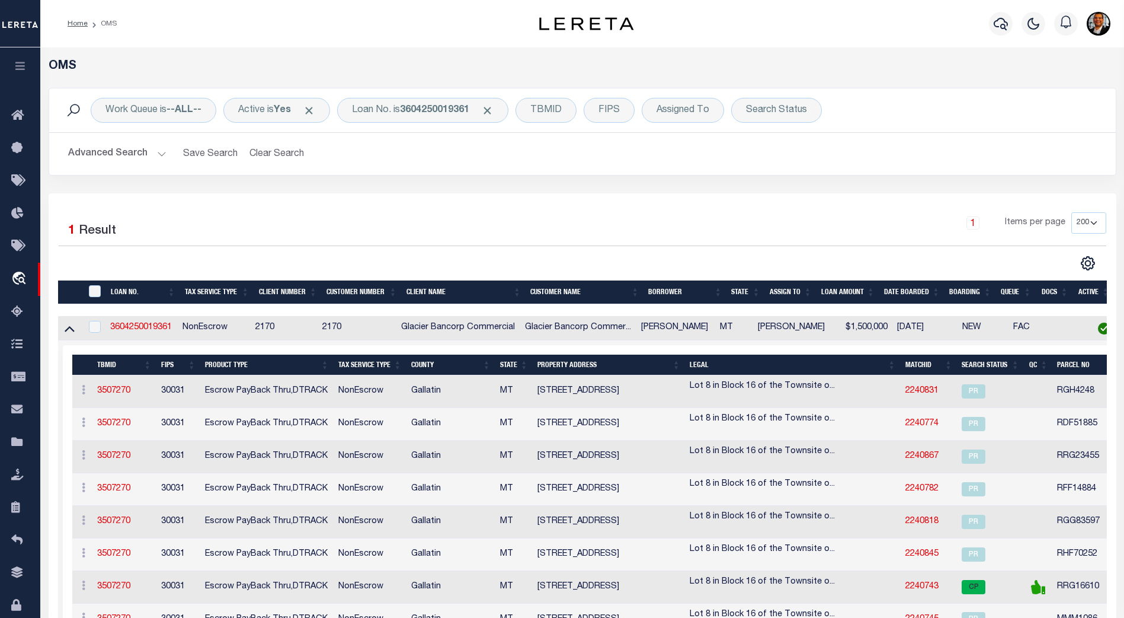
click at [993, 367] on th "Search Status" at bounding box center [990, 364] width 67 height 21
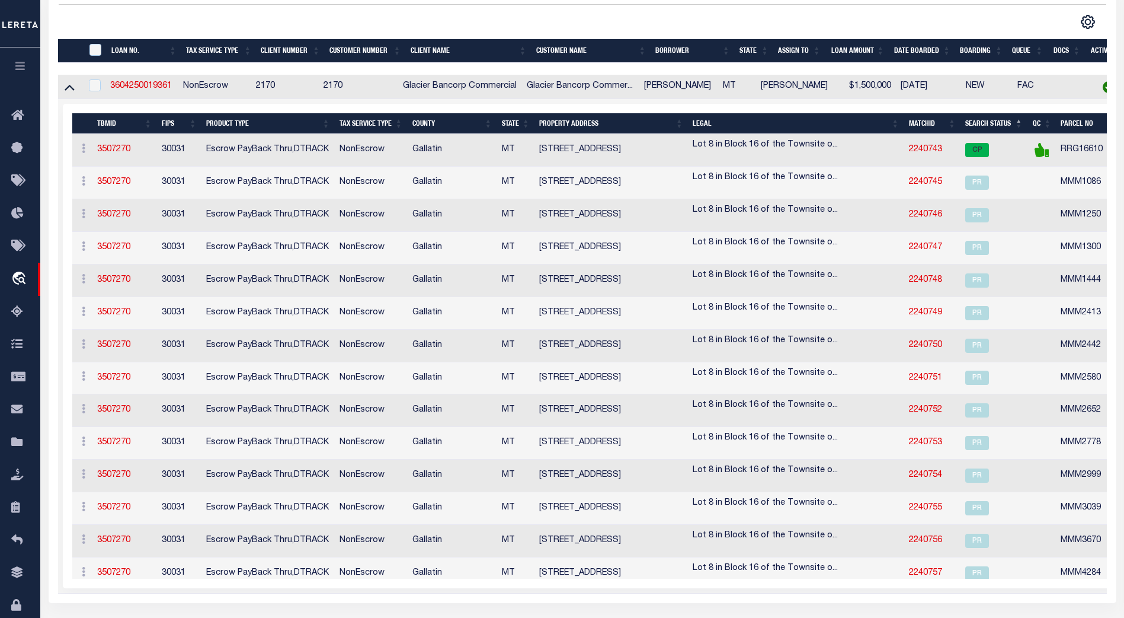
scroll to position [239, 0]
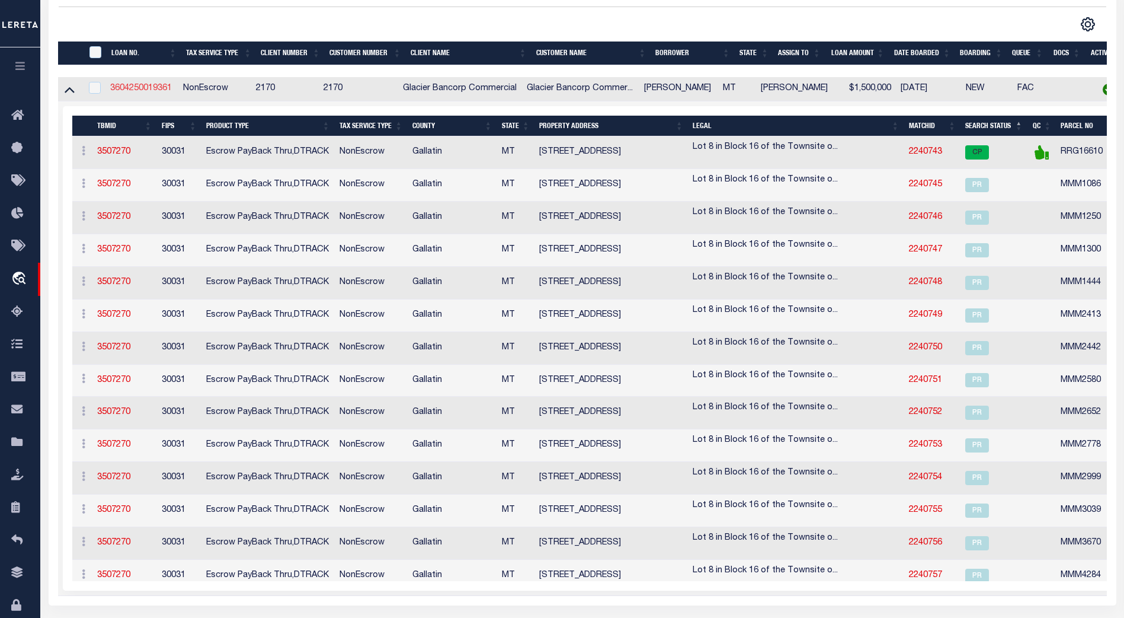
click at [147, 89] on link "3604250019361" at bounding box center [141, 88] width 62 height 8
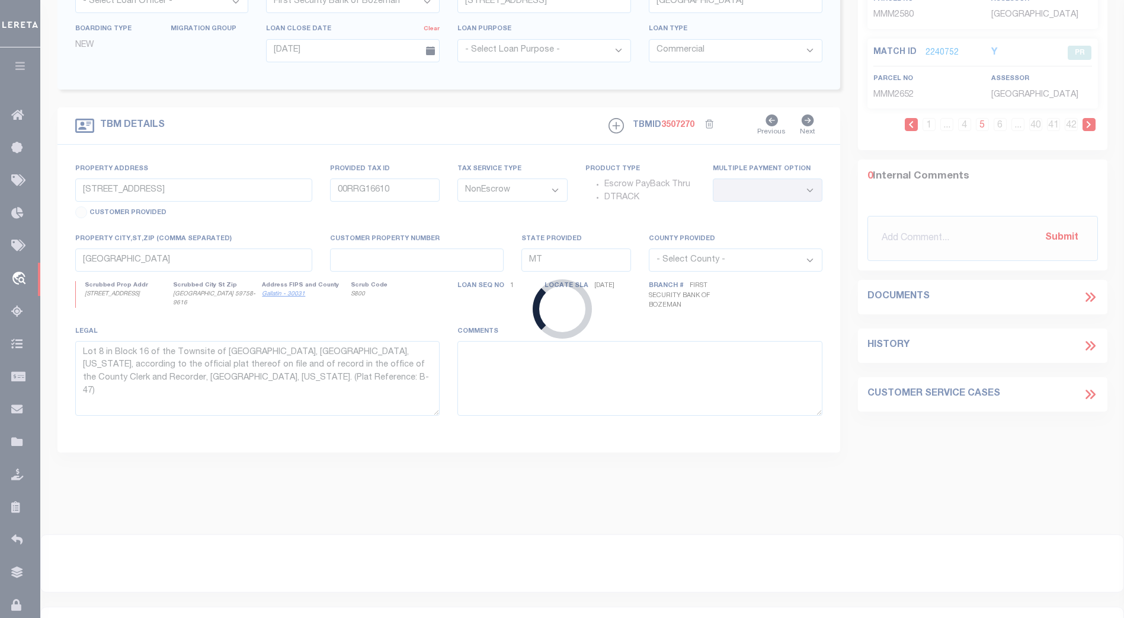
scroll to position [228, 0]
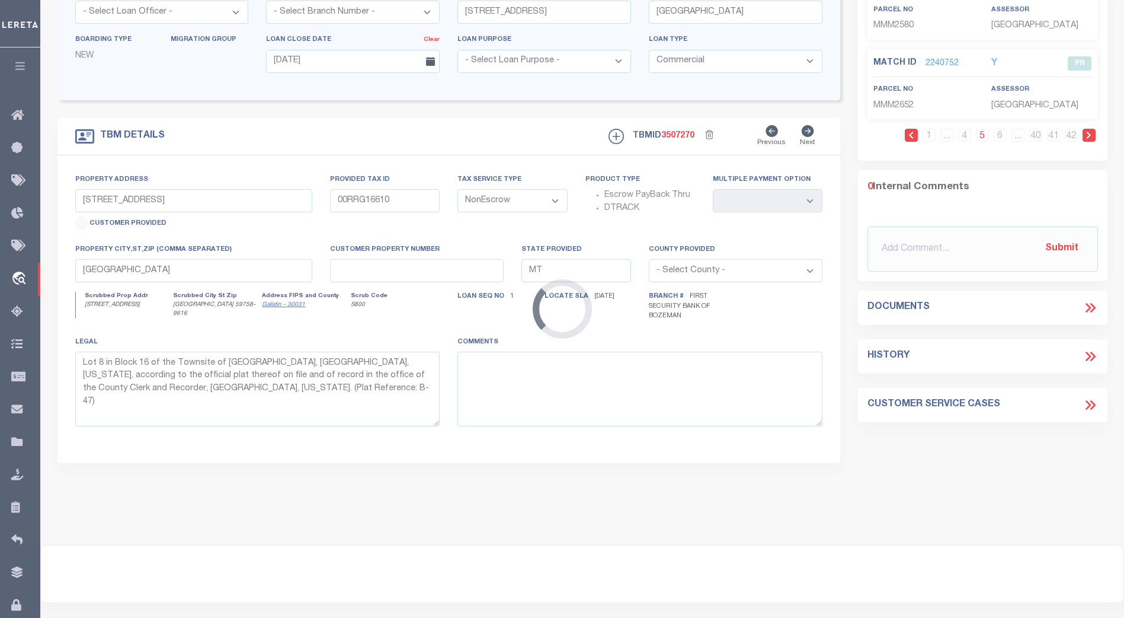
select select "4574"
select select
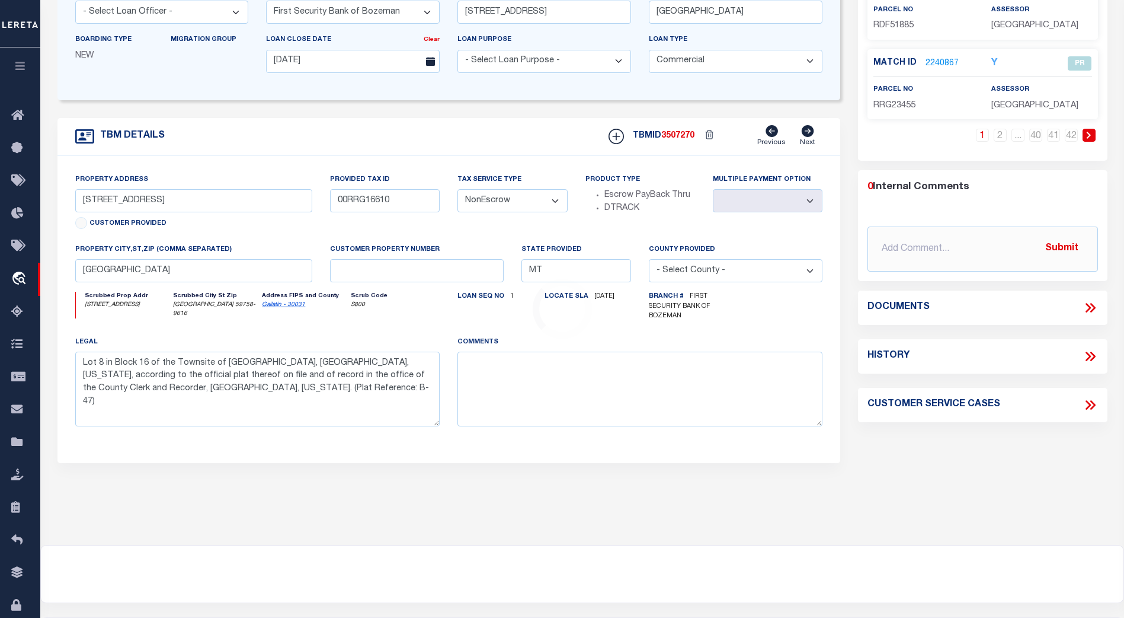
scroll to position [0, 0]
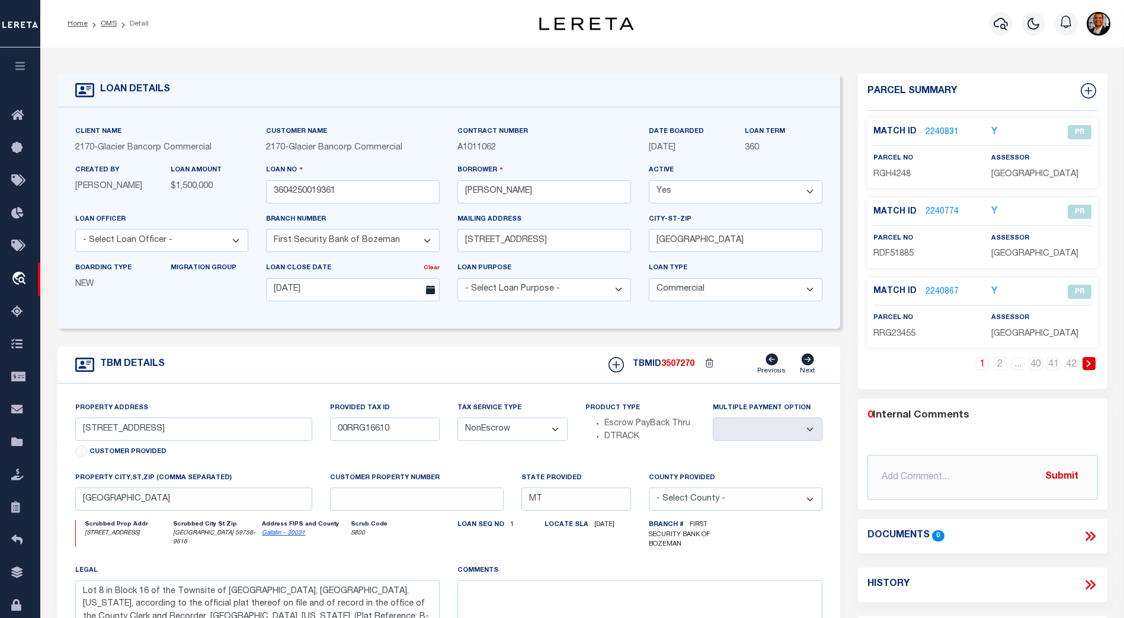
type input "190000021351"
type input "Stylecraft Builders Inc"
select select
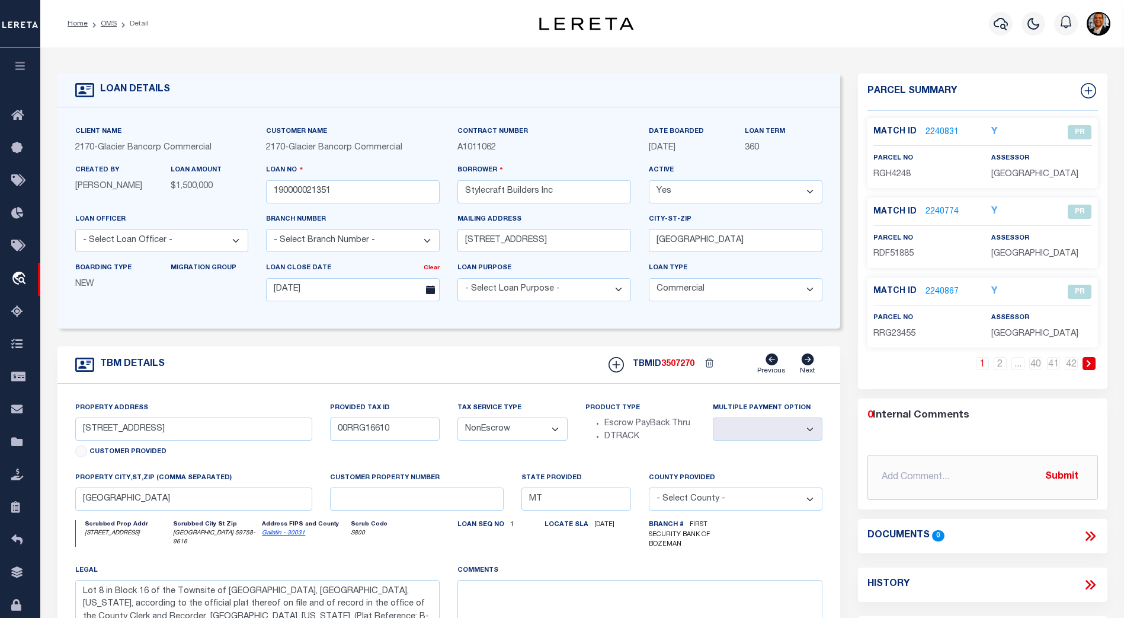
select select
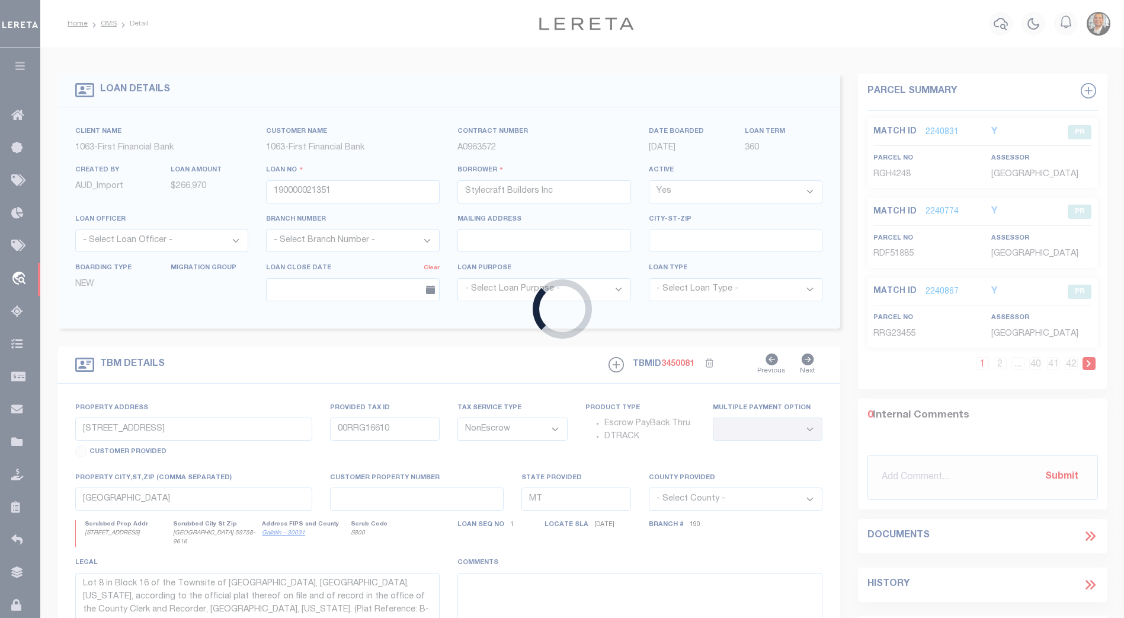
type input "[STREET_ADDRESS][PERSON_NAME]"
select select
type input "Bryan TX 77807"
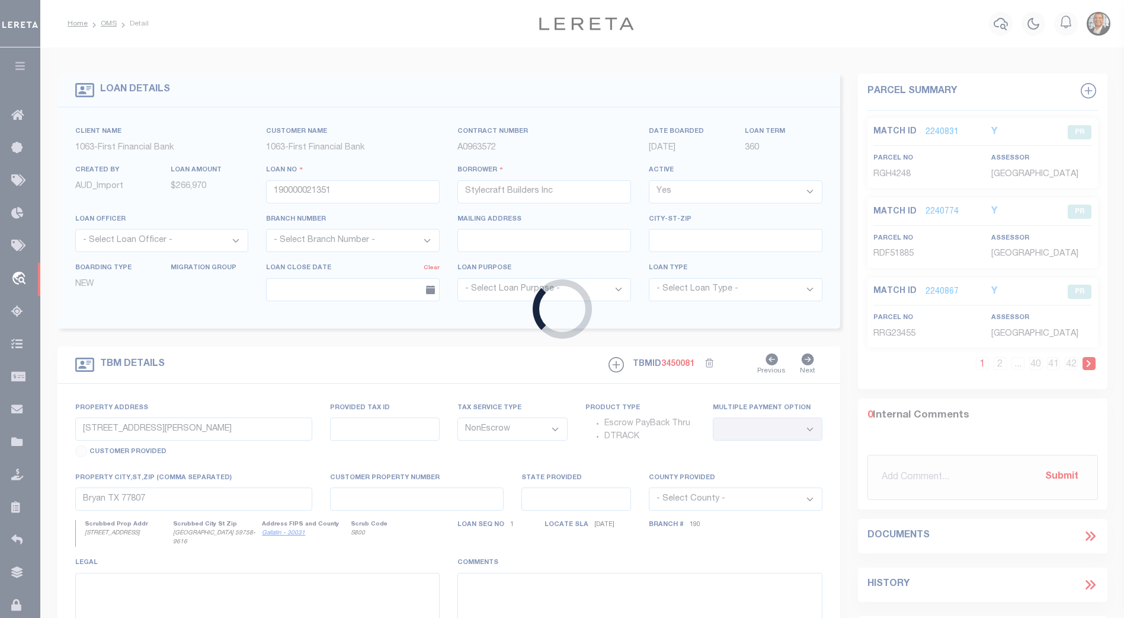
select select "9376"
select select "3703"
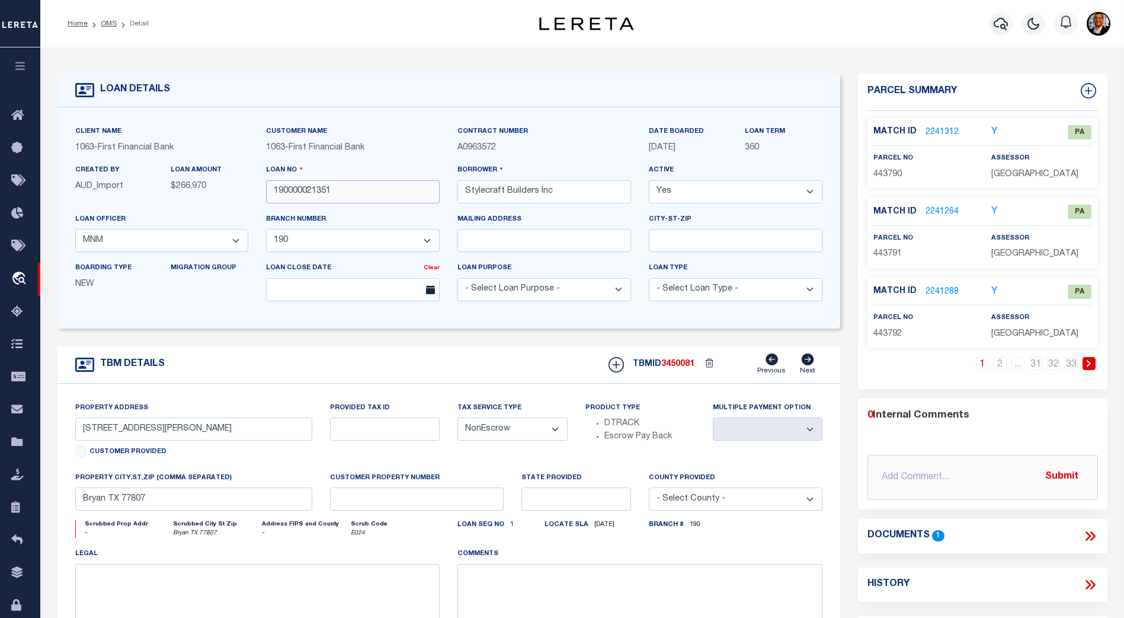
drag, startPoint x: 343, startPoint y: 192, endPoint x: 244, endPoint y: 187, distance: 99.1
click at [244, 187] on div "Client Name 1063 - First Financial Bank Customer Name 1063 - First Financial Ba…" at bounding box center [449, 217] width 766 height 185
click at [109, 24] on link "OMS" at bounding box center [109, 23] width 16 height 7
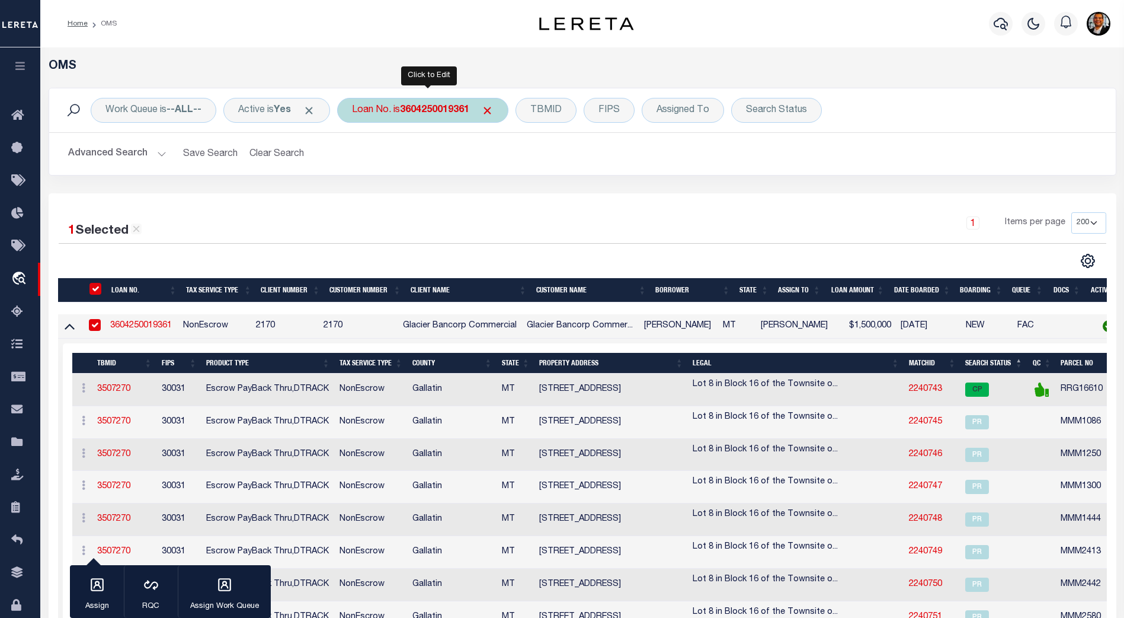
click at [420, 113] on b "3604250019361" at bounding box center [434, 109] width 69 height 9
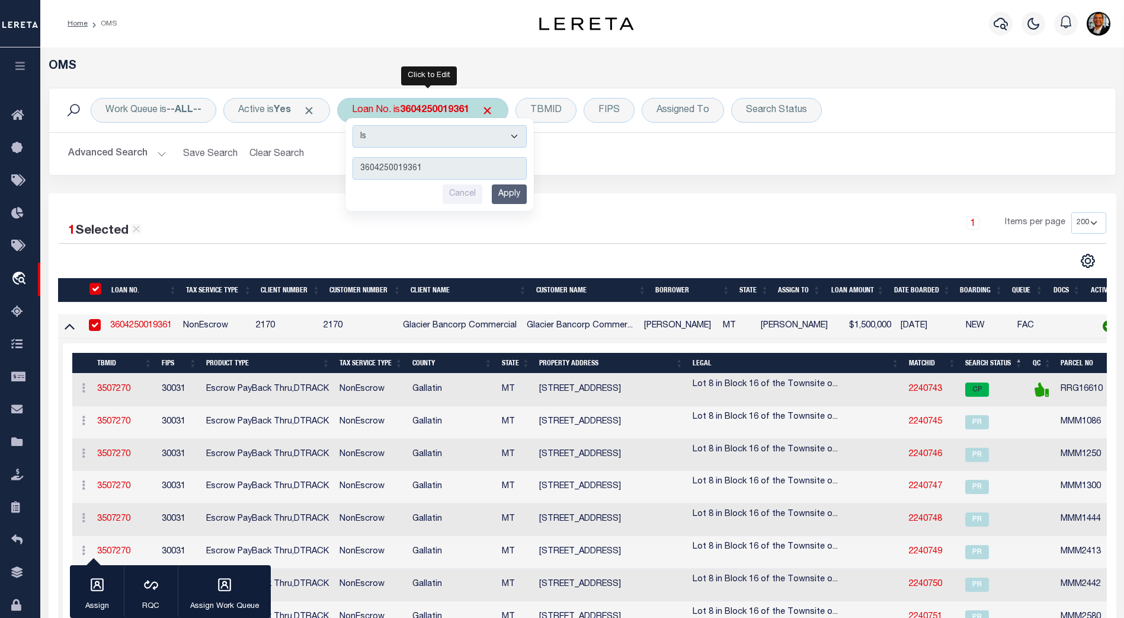
click at [451, 167] on input "3604250019361" at bounding box center [440, 168] width 174 height 23
drag, startPoint x: 452, startPoint y: 167, endPoint x: 330, endPoint y: 165, distance: 121.5
click at [330, 165] on div "Work Queue is --ALL-- Active is Yes Loan No. is 3604250019361 Is Contains 36042…" at bounding box center [583, 132] width 1068 height 88
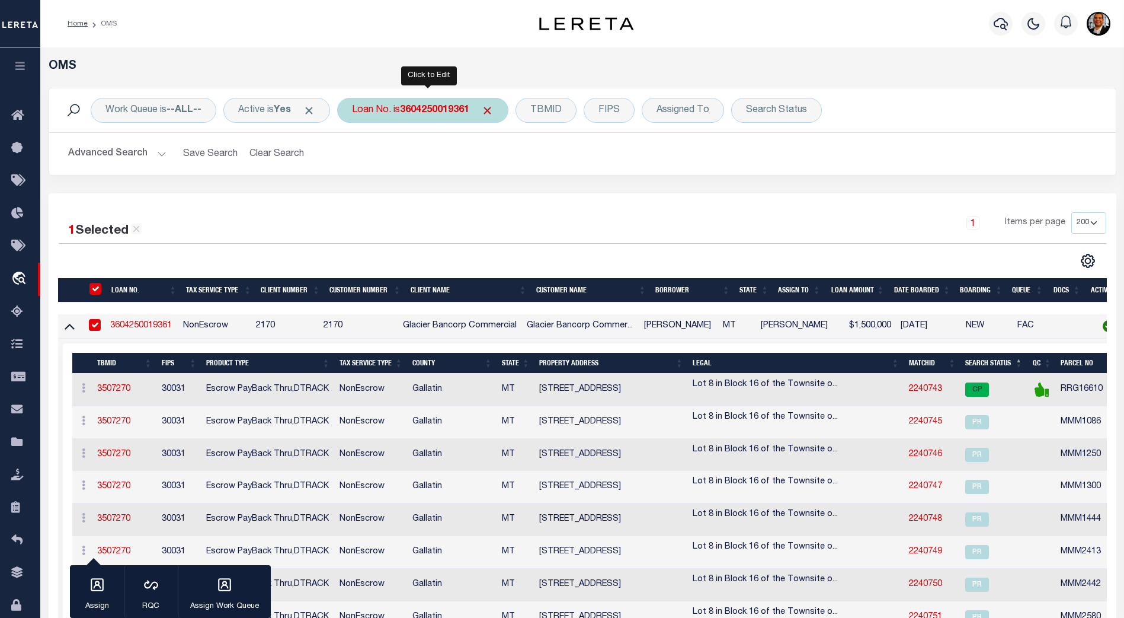
click at [457, 112] on b "3604250019361" at bounding box center [434, 109] width 69 height 9
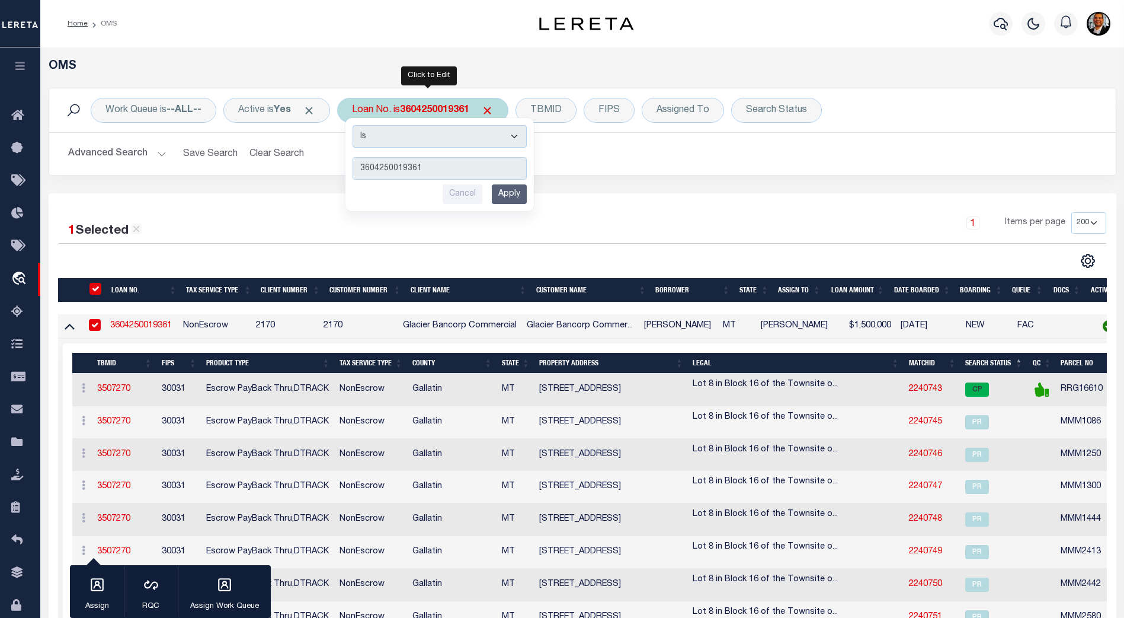
click at [444, 170] on input "3604250019361" at bounding box center [440, 168] width 174 height 23
type input "3"
type input "190000021351"
click at [517, 190] on input "Apply" at bounding box center [509, 194] width 35 height 20
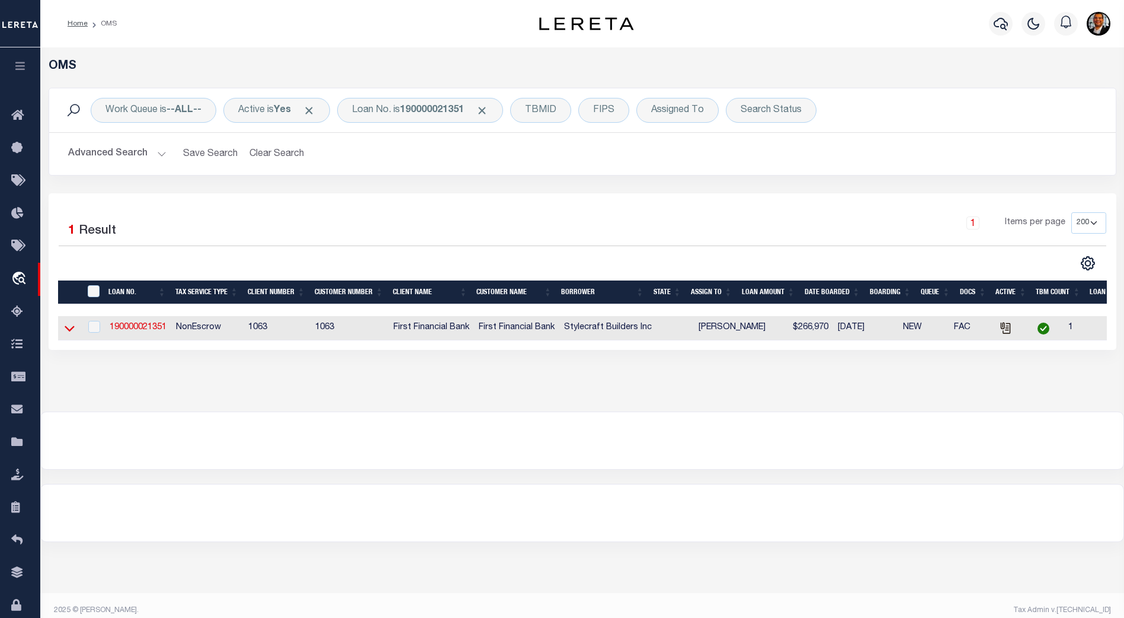
click at [72, 331] on icon at bounding box center [70, 328] width 10 height 12
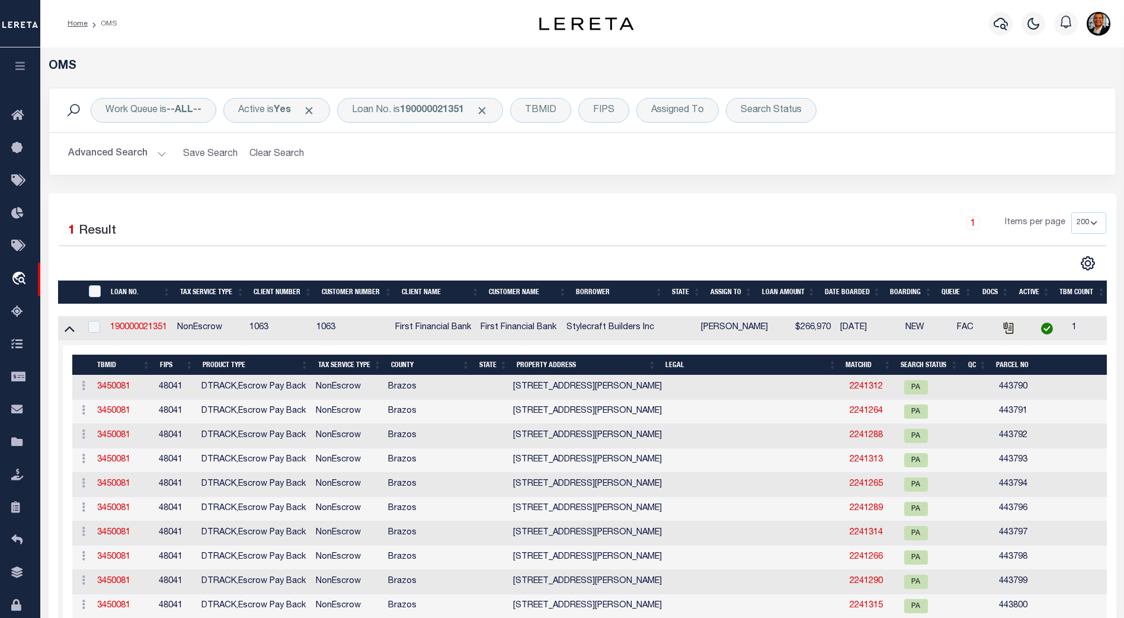
click at [943, 366] on th "Search Status" at bounding box center [929, 364] width 67 height 21
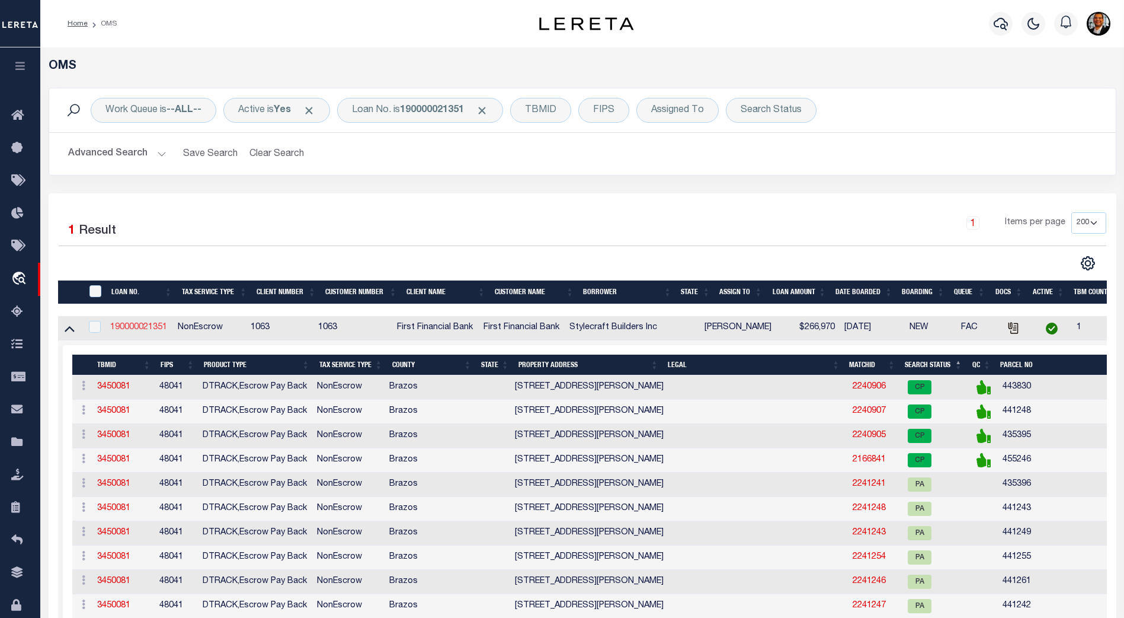
click at [142, 327] on link "190000021351" at bounding box center [138, 327] width 57 height 8
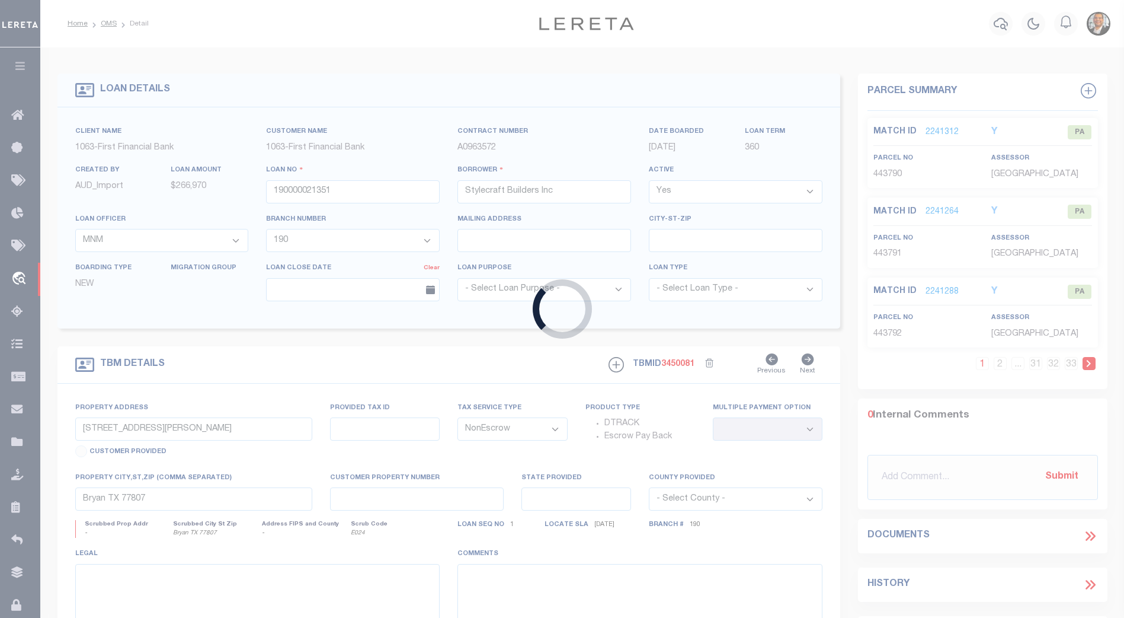
select select
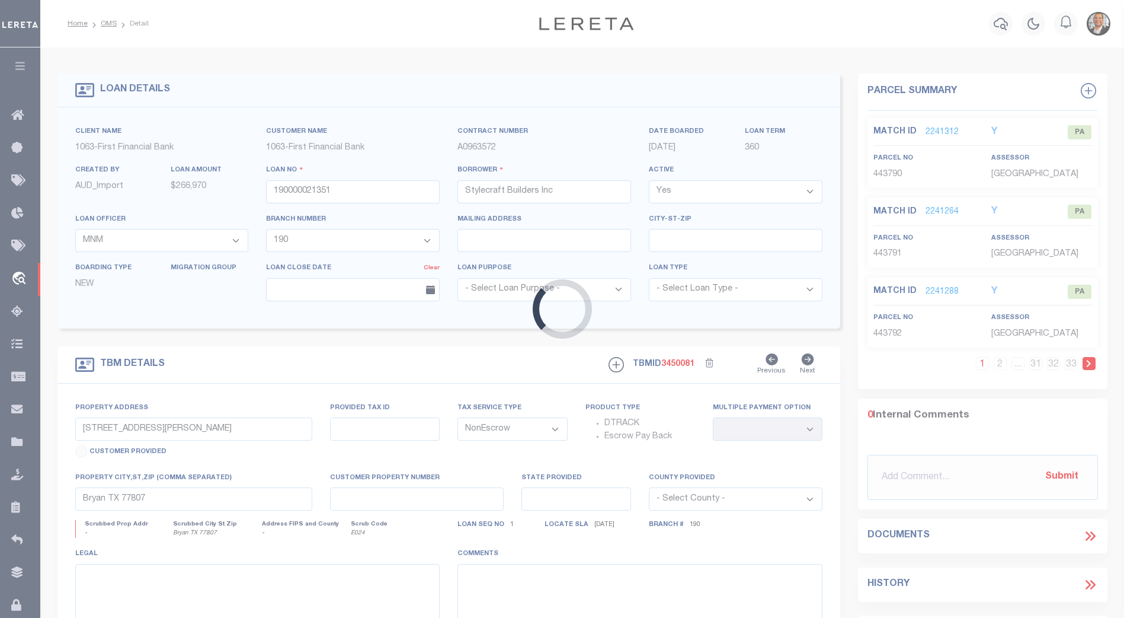
select select
select select "9376"
select select "3703"
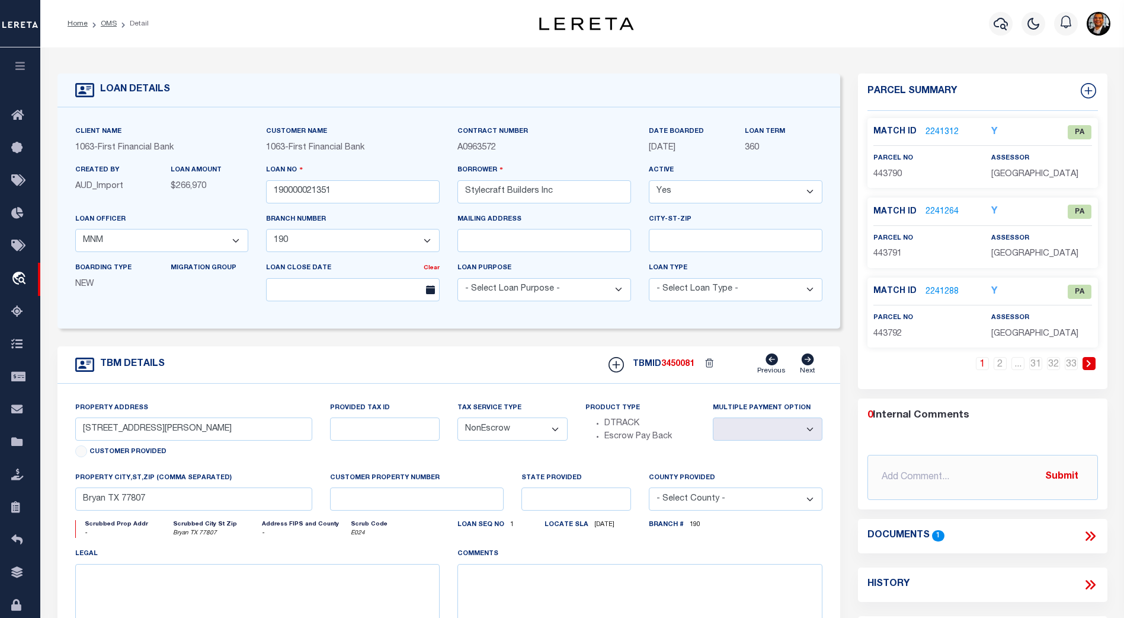
click at [939, 130] on link "2241312" at bounding box center [942, 132] width 33 height 12
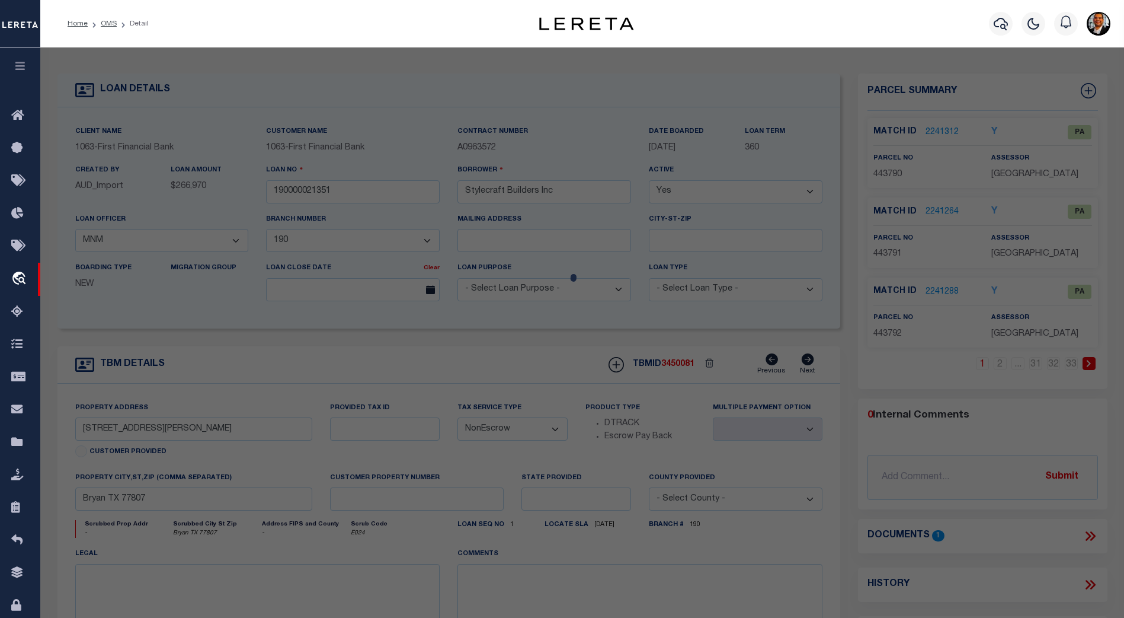
select select "AS"
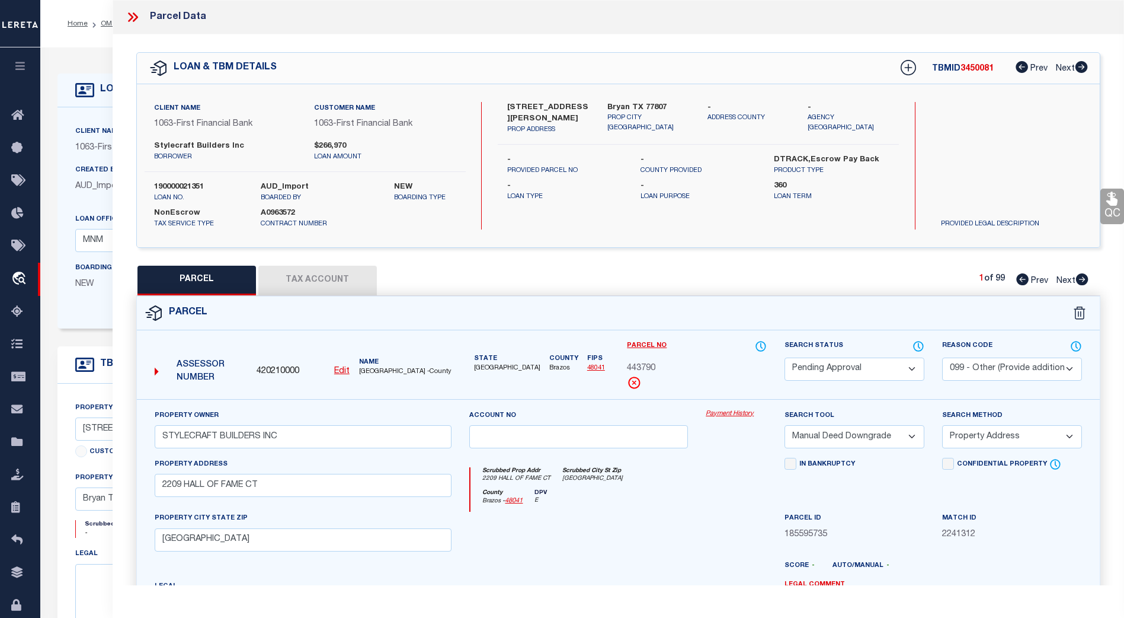
click at [133, 14] on icon at bounding box center [132, 16] width 15 height 15
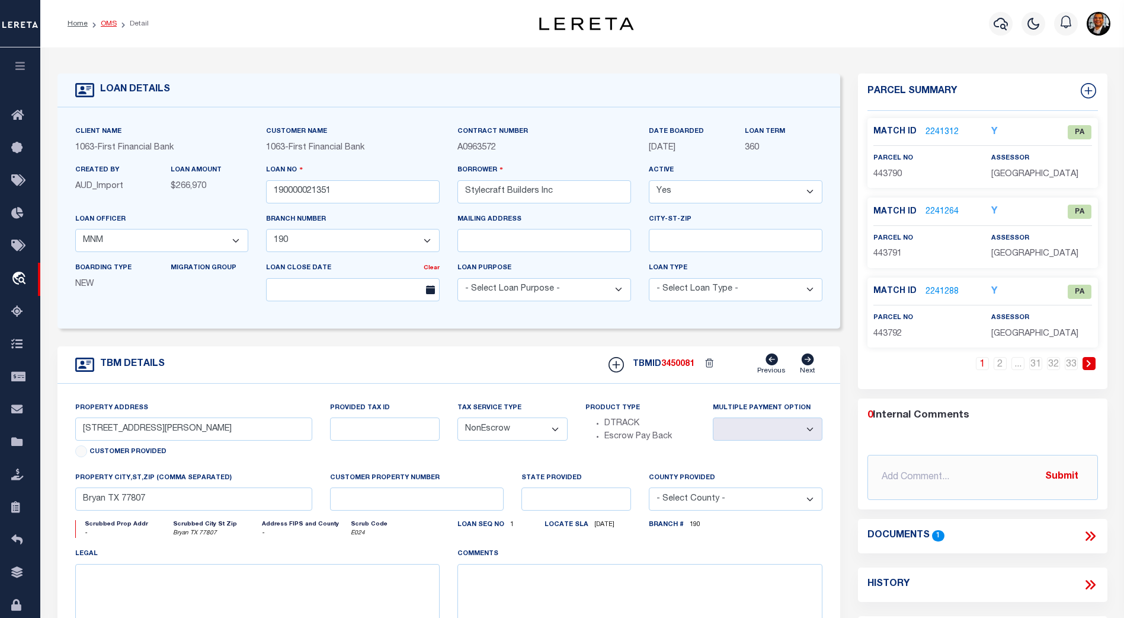
click at [105, 23] on link "OMS" at bounding box center [109, 23] width 16 height 7
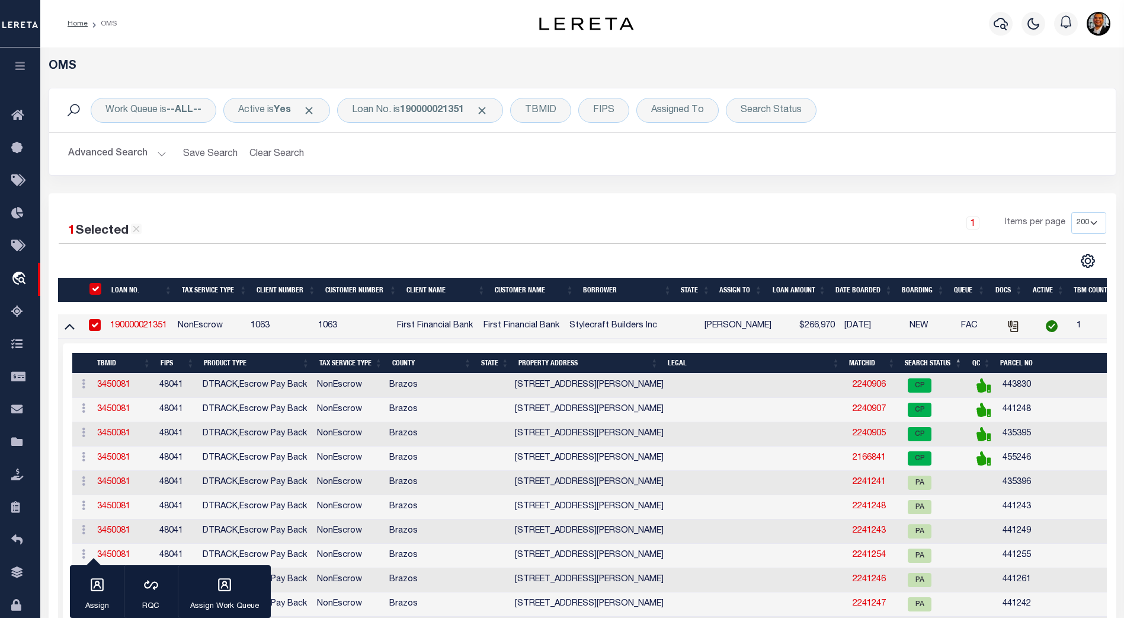
click at [145, 328] on link "190000021351" at bounding box center [138, 325] width 57 height 8
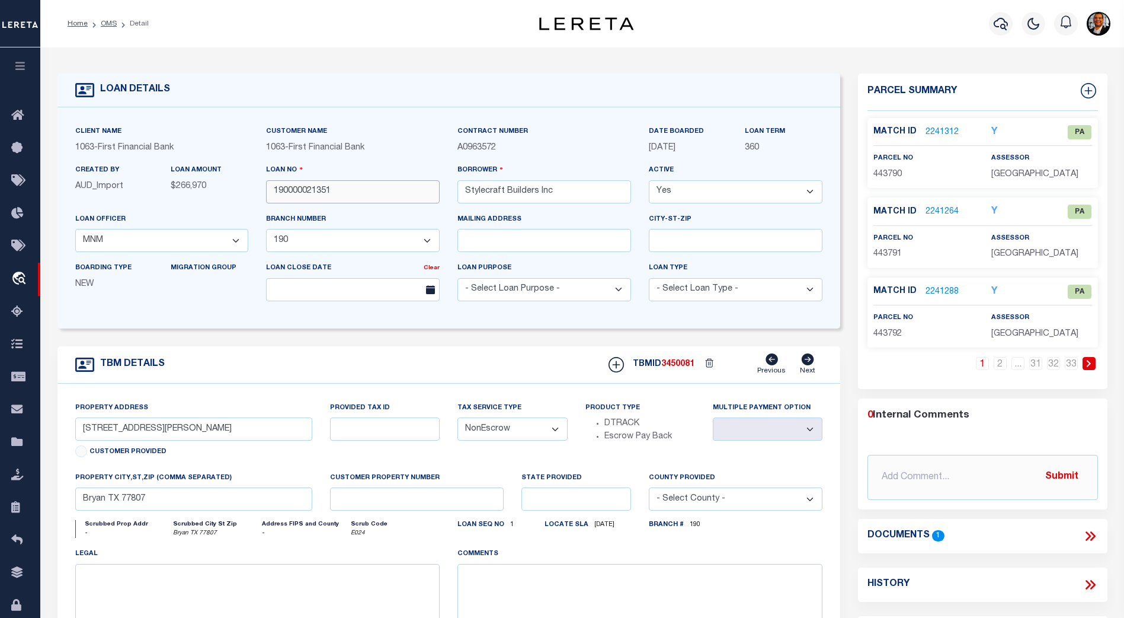
drag, startPoint x: 340, startPoint y: 191, endPoint x: 243, endPoint y: 191, distance: 97.2
click at [243, 191] on div "Client Name 1063 - First Financial Bank Customer Name 1063 - First Financial Ba…" at bounding box center [449, 217] width 766 height 185
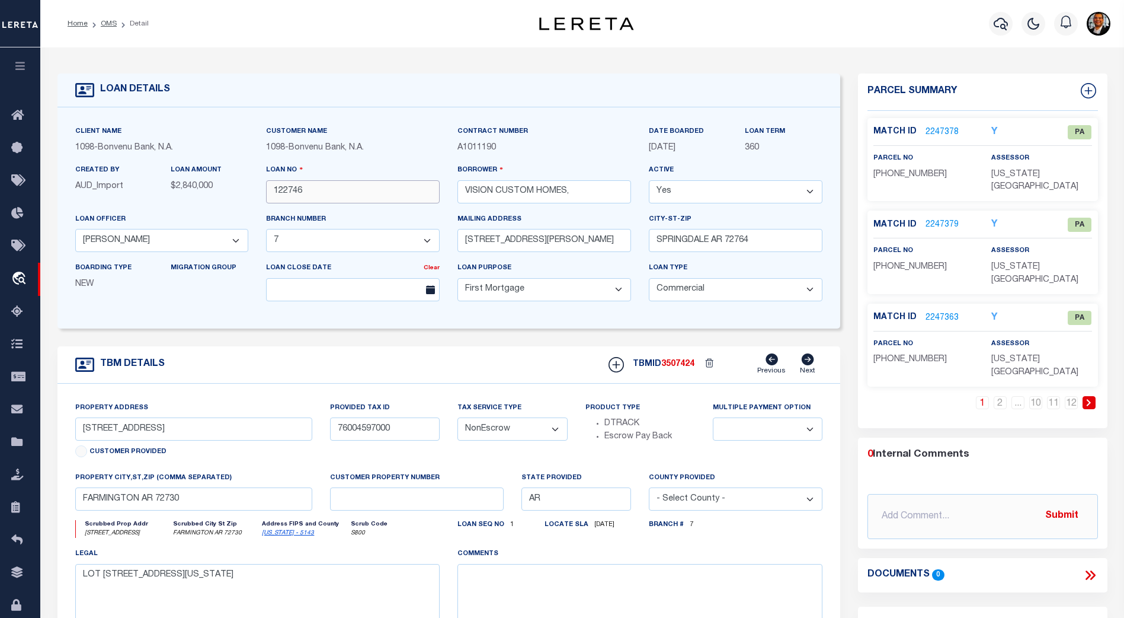
drag, startPoint x: 306, startPoint y: 194, endPoint x: 268, endPoint y: 193, distance: 38.6
click at [268, 193] on input "122746" at bounding box center [353, 191] width 174 height 23
click at [936, 127] on link "2247378" at bounding box center [942, 132] width 33 height 12
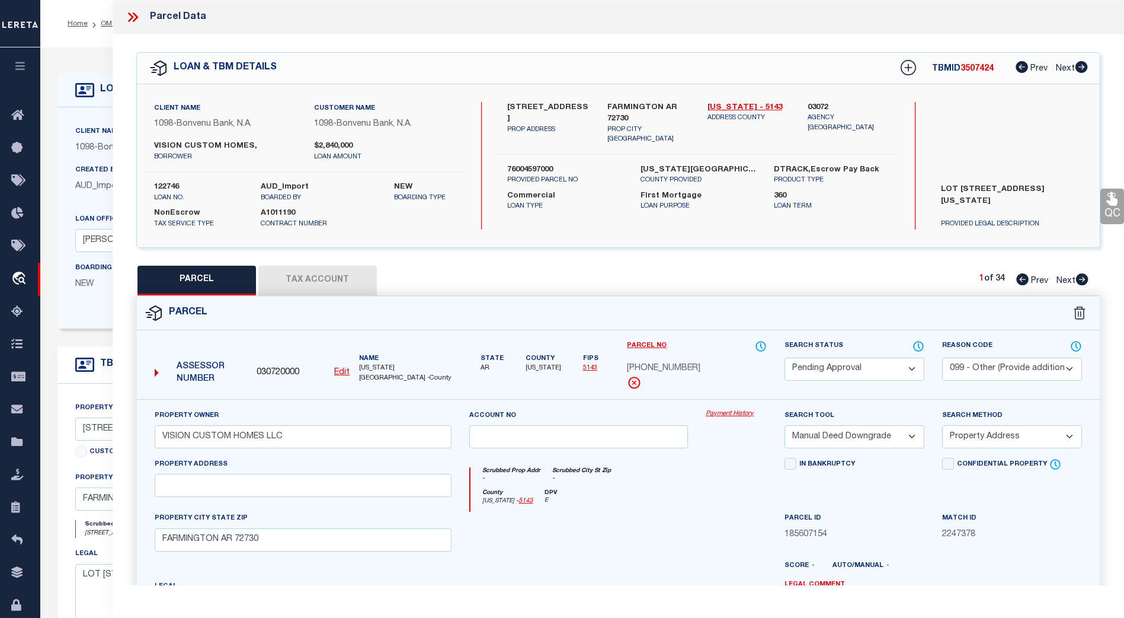
click at [136, 18] on icon at bounding box center [135, 16] width 5 height 9
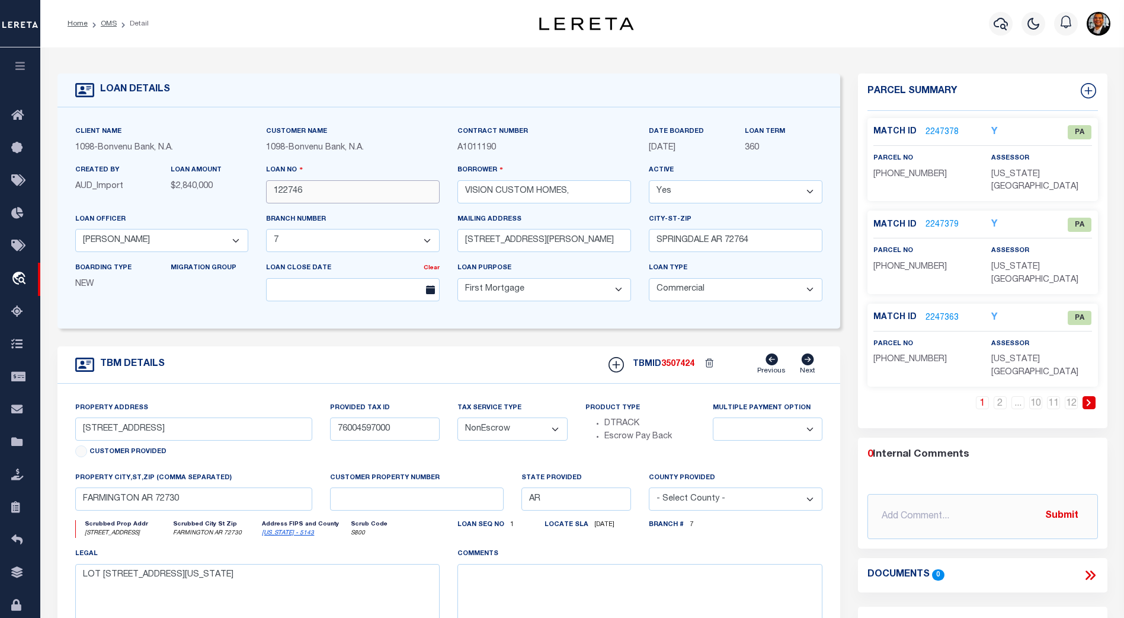
drag, startPoint x: 312, startPoint y: 192, endPoint x: 277, endPoint y: 188, distance: 35.8
click at [233, 181] on div "Client Name 1098 - Bonvenu Bank, N.A. Customer Name 1098 - Bonvenu Bank, N.A. C…" at bounding box center [449, 217] width 766 height 185
click at [105, 23] on link "OMS" at bounding box center [109, 23] width 16 height 7
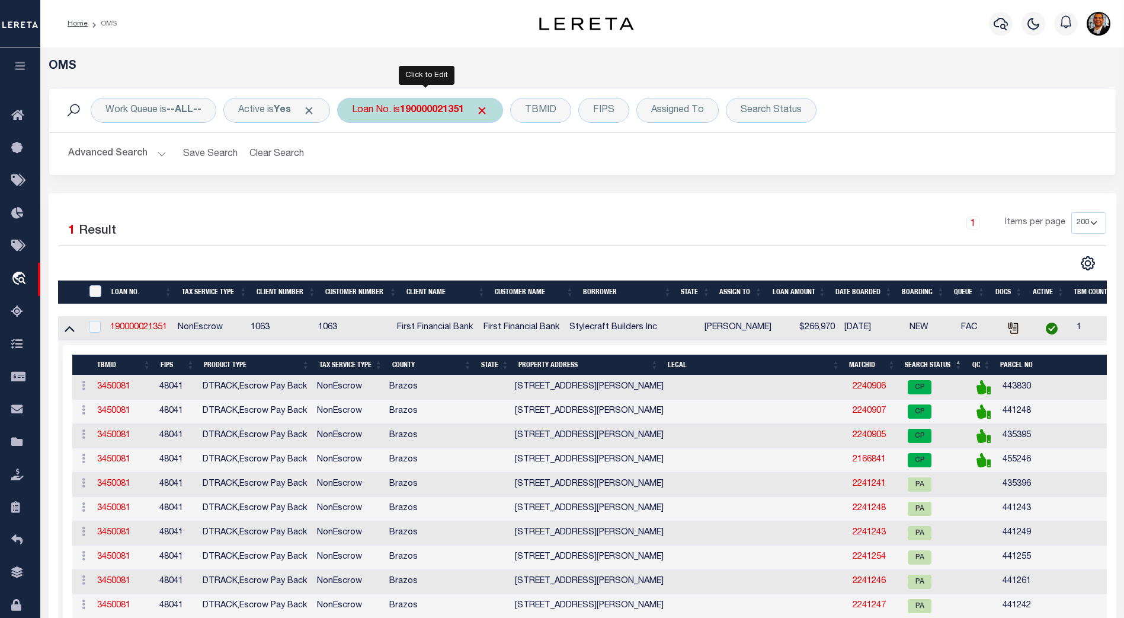
click at [457, 116] on div "Loan No. is 190000021351" at bounding box center [420, 110] width 166 height 25
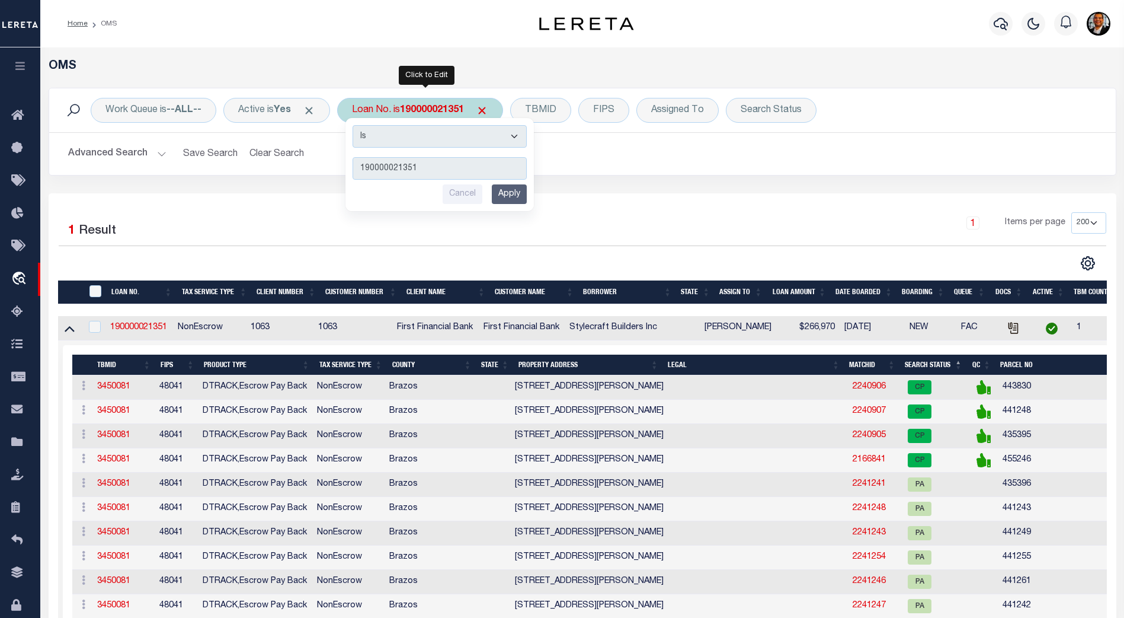
click at [441, 172] on input "190000021351" at bounding box center [440, 168] width 174 height 23
click at [517, 193] on input "Apply" at bounding box center [509, 194] width 35 height 20
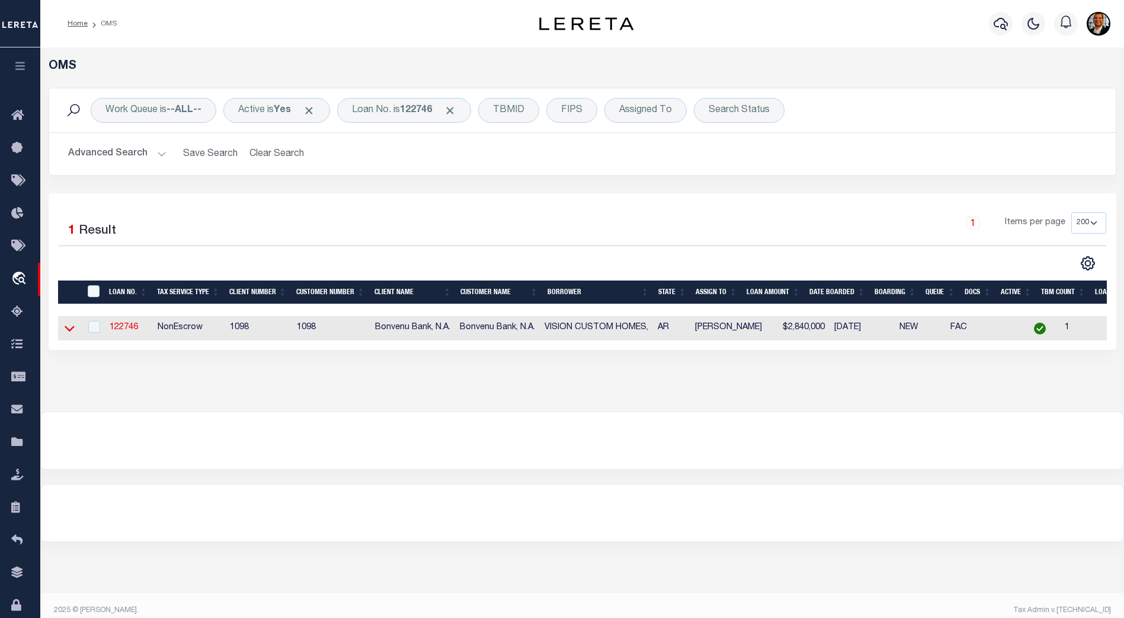
click at [70, 329] on icon at bounding box center [70, 328] width 10 height 12
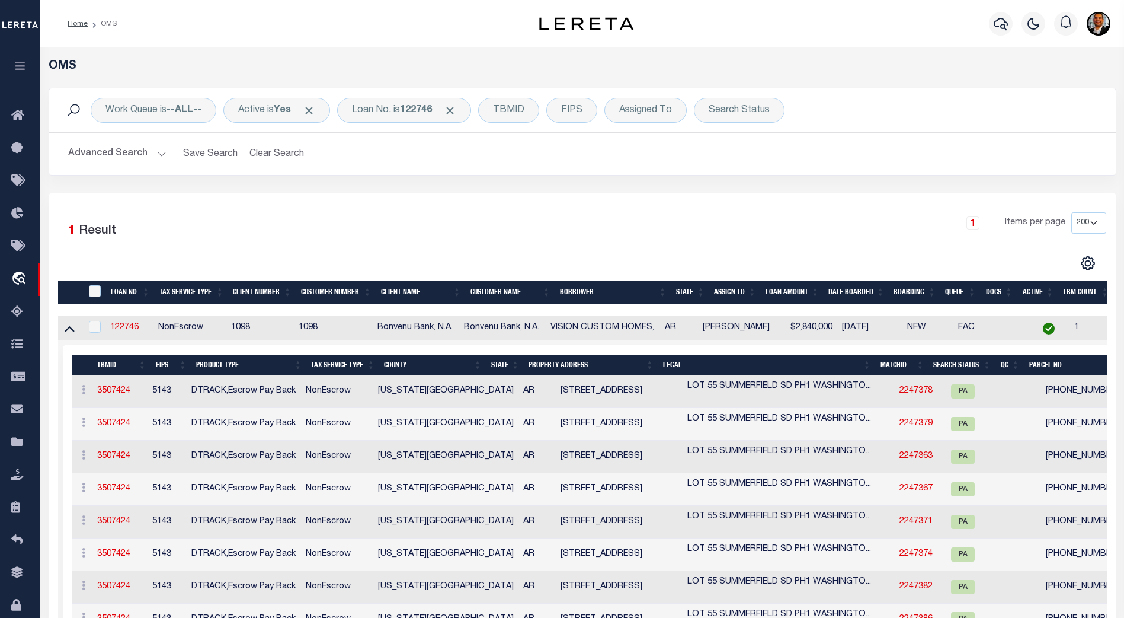
click at [970, 369] on th "Search Status" at bounding box center [962, 364] width 67 height 21
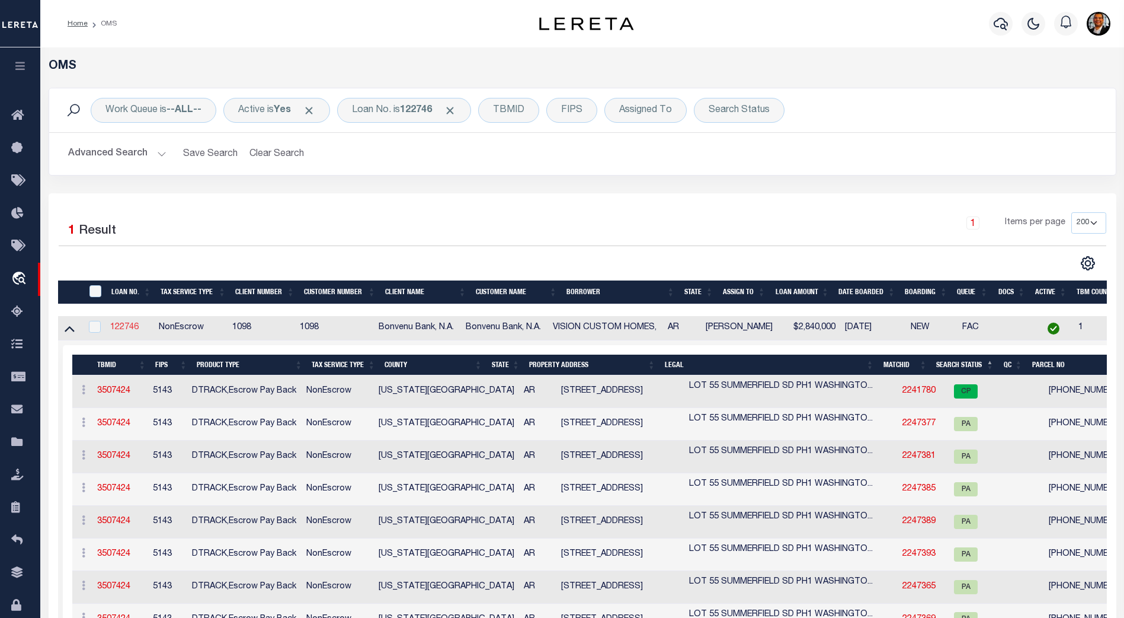
click at [130, 326] on link "122746" at bounding box center [124, 327] width 28 height 8
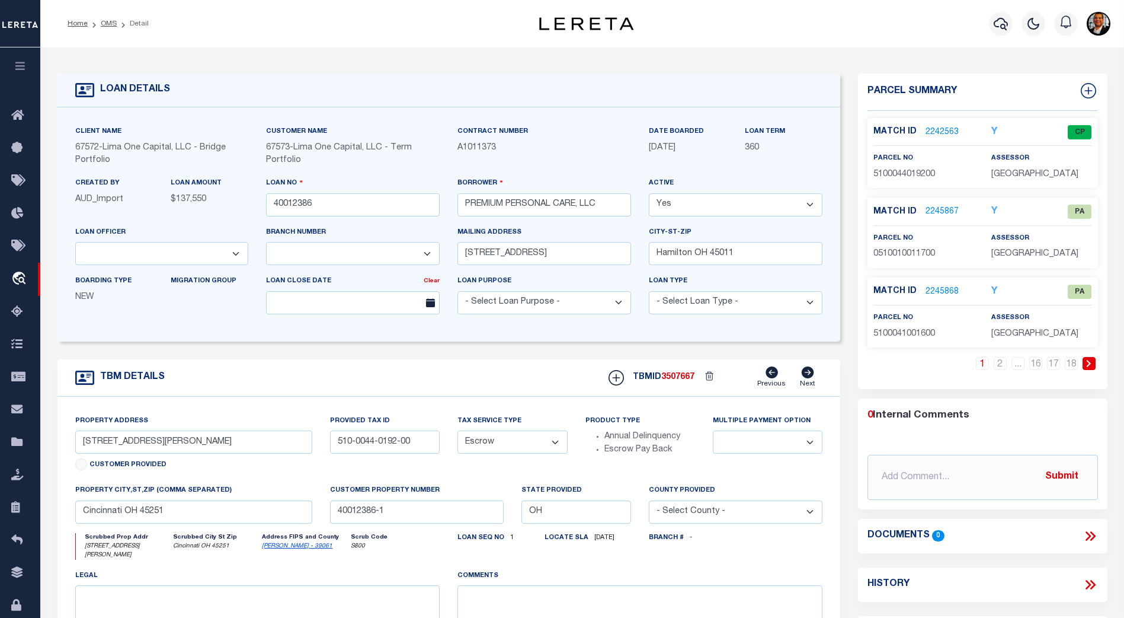
click at [943, 129] on link "2242563" at bounding box center [942, 132] width 33 height 12
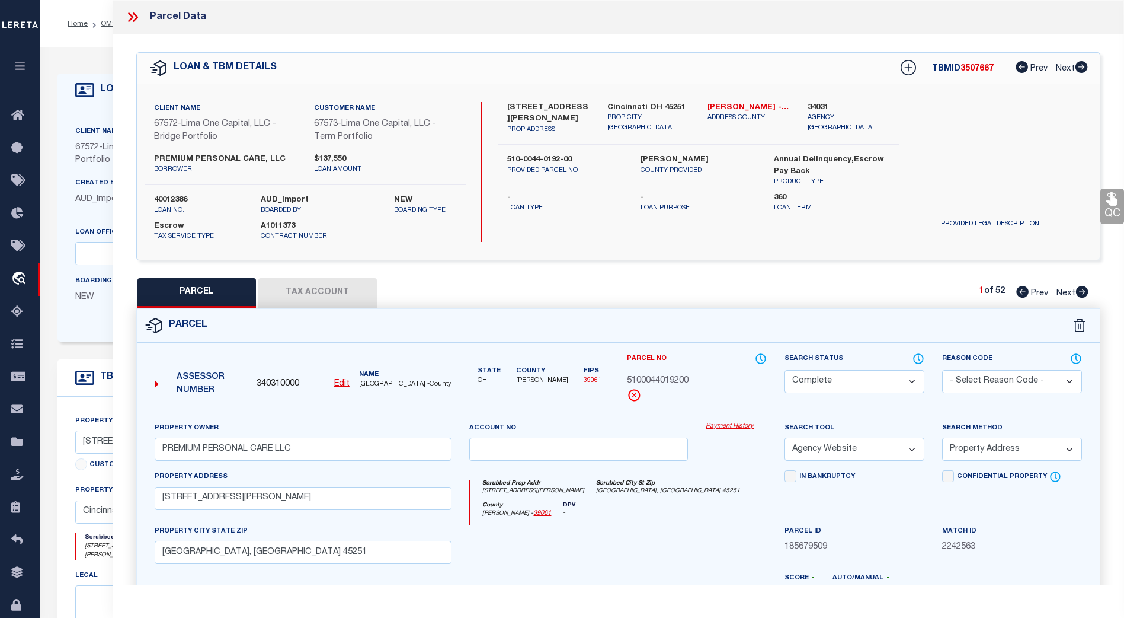
click at [135, 17] on icon at bounding box center [132, 16] width 15 height 15
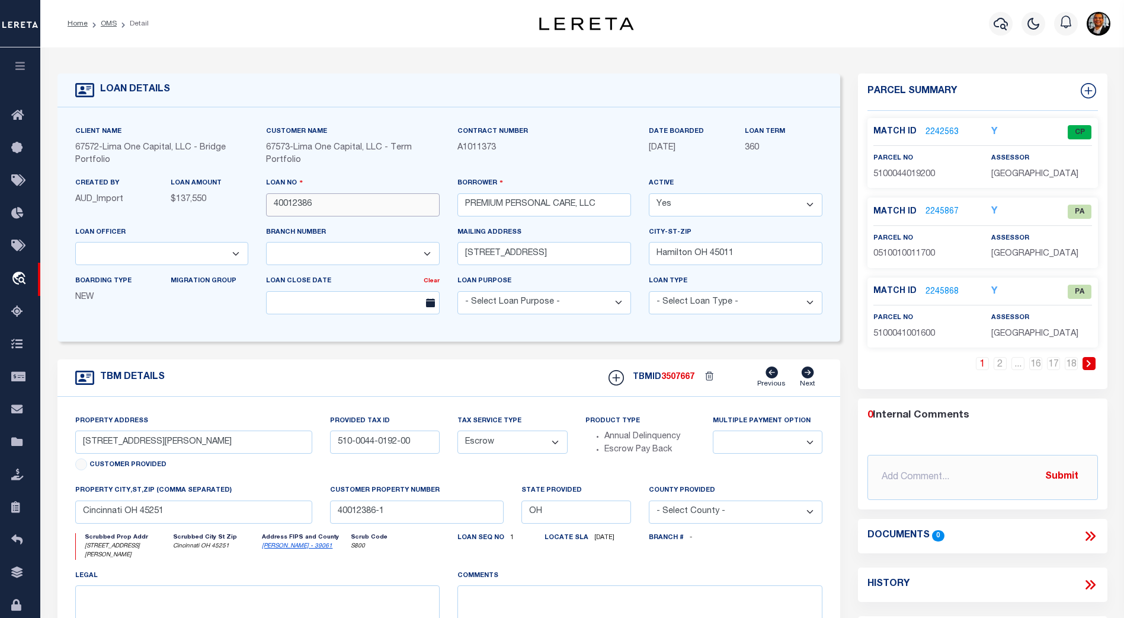
drag, startPoint x: 316, startPoint y: 201, endPoint x: 273, endPoint y: 205, distance: 44.1
click at [246, 202] on div "Client Name 67572 - [GEOGRAPHIC_DATA] One Capital, LLC - Bridge Portfolio Custo…" at bounding box center [449, 224] width 766 height 199
click at [296, 205] on input "40012386" at bounding box center [353, 204] width 174 height 23
click at [295, 204] on input "40012386" at bounding box center [353, 204] width 174 height 23
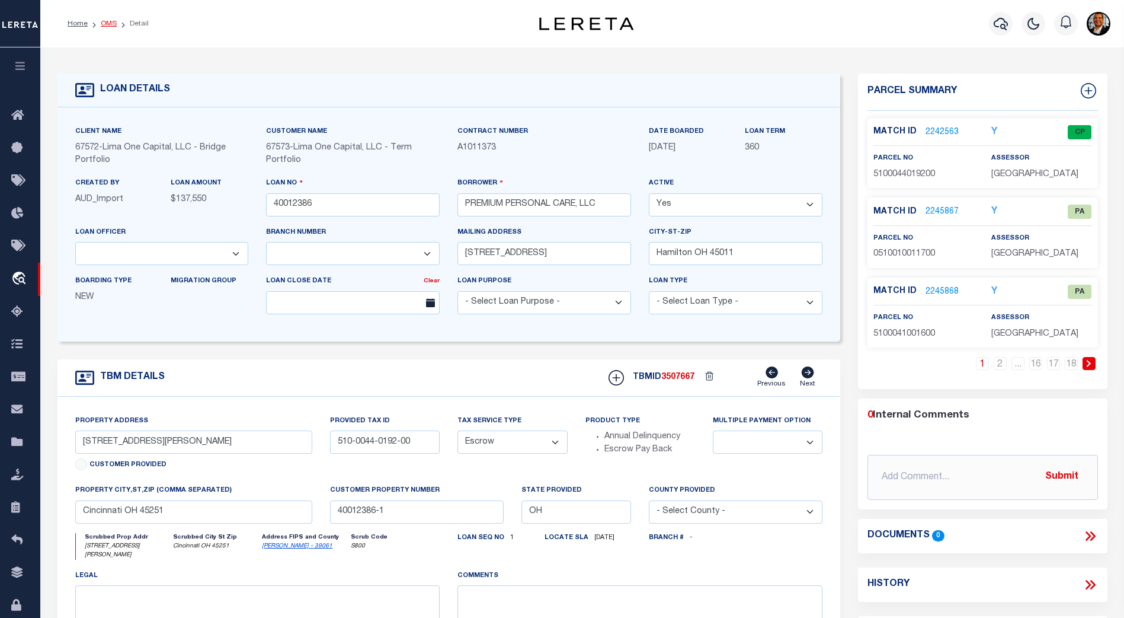
click at [114, 26] on link "OMS" at bounding box center [109, 23] width 16 height 7
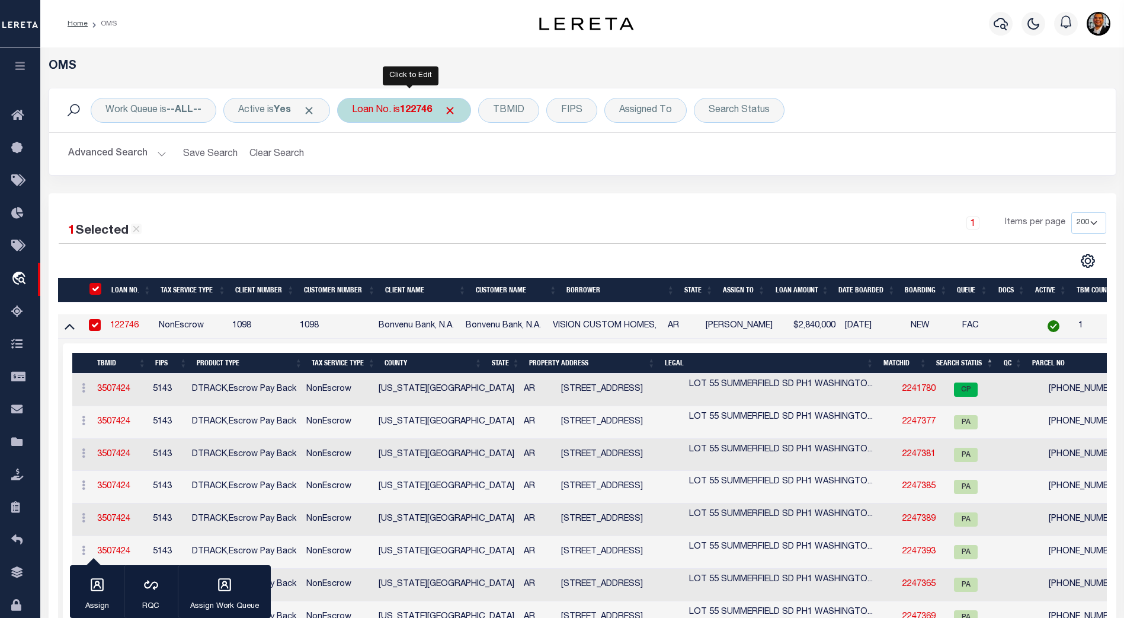
click at [432, 108] on b "122746" at bounding box center [416, 109] width 32 height 9
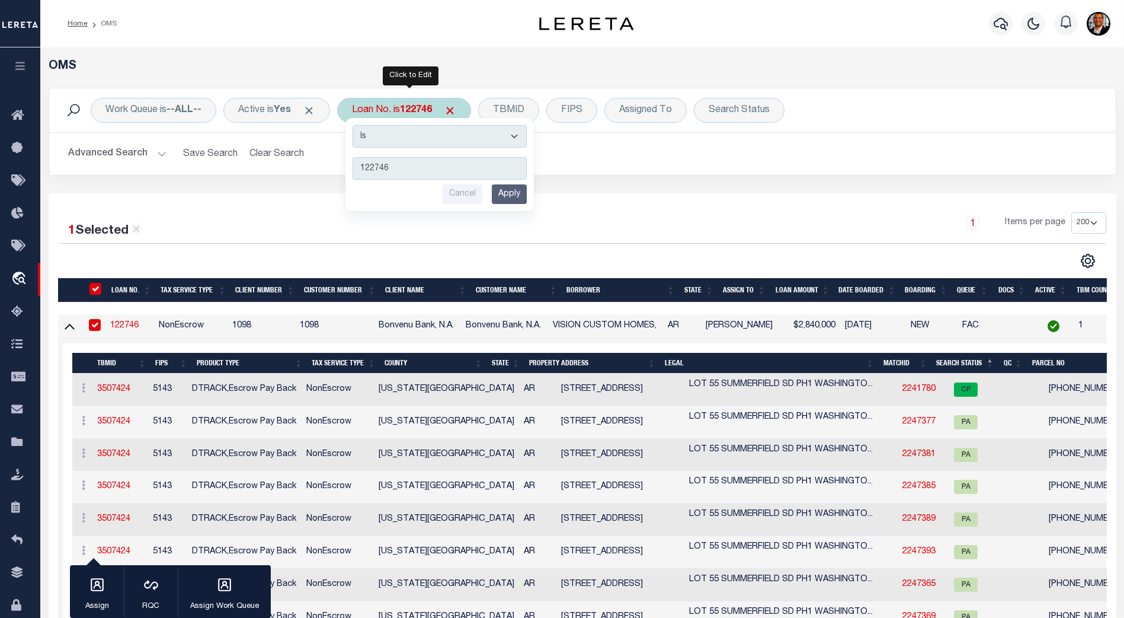
click at [417, 167] on input "122746" at bounding box center [440, 168] width 174 height 23
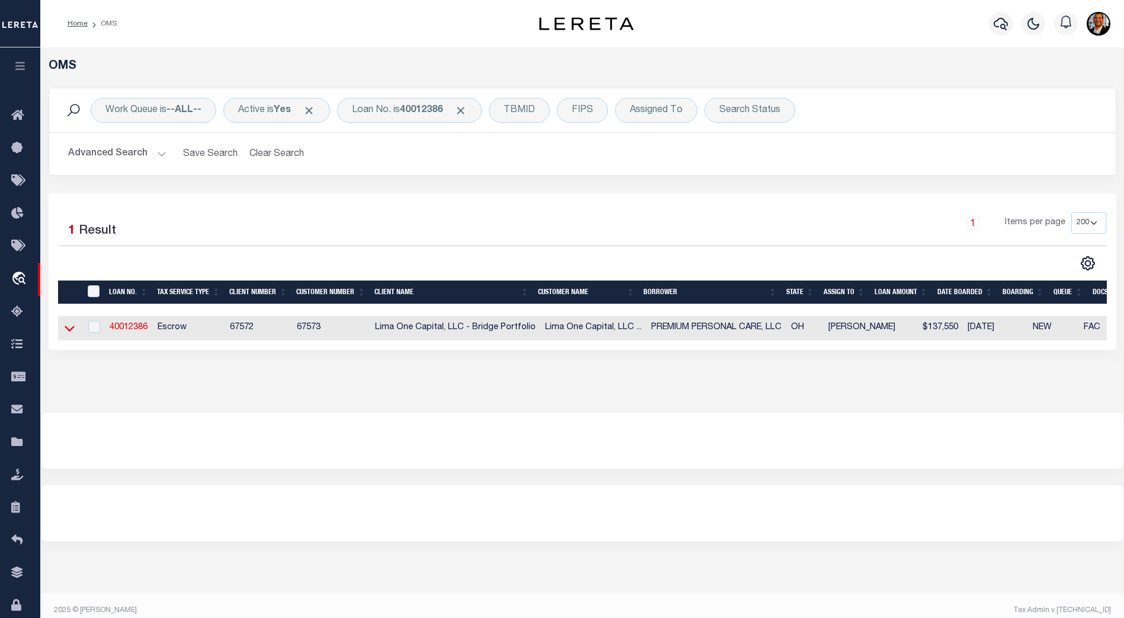
click at [71, 329] on icon at bounding box center [70, 328] width 10 height 12
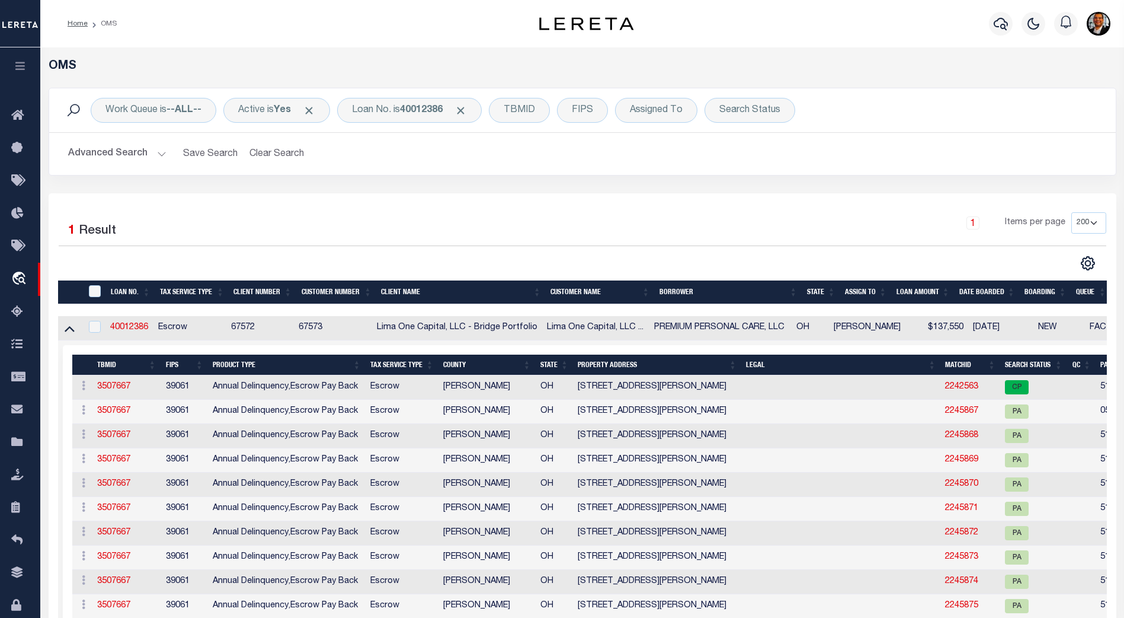
click at [1037, 360] on th "Search Status" at bounding box center [1033, 364] width 67 height 21
